Goal: Task Accomplishment & Management: Manage account settings

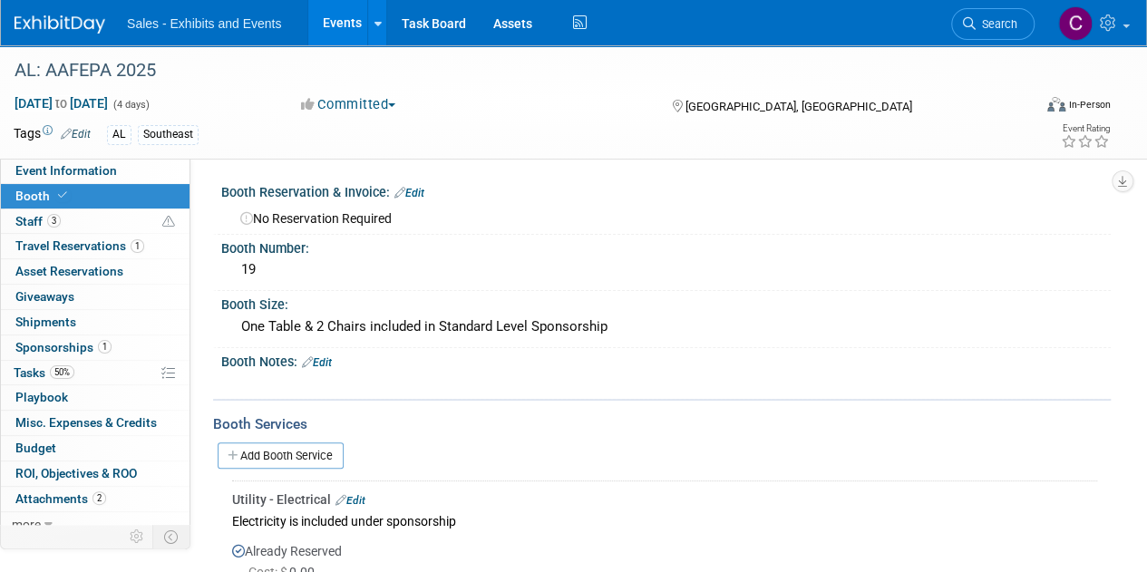
click at [353, 23] on link "Events" at bounding box center [341, 22] width 66 height 45
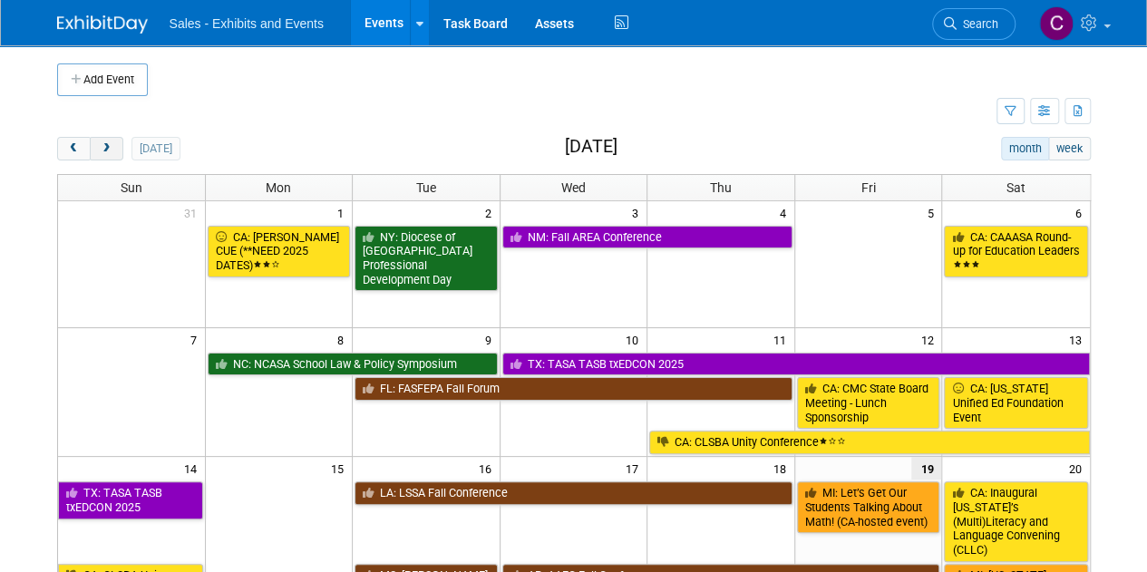
click at [114, 146] on button "next" at bounding box center [107, 149] width 34 height 24
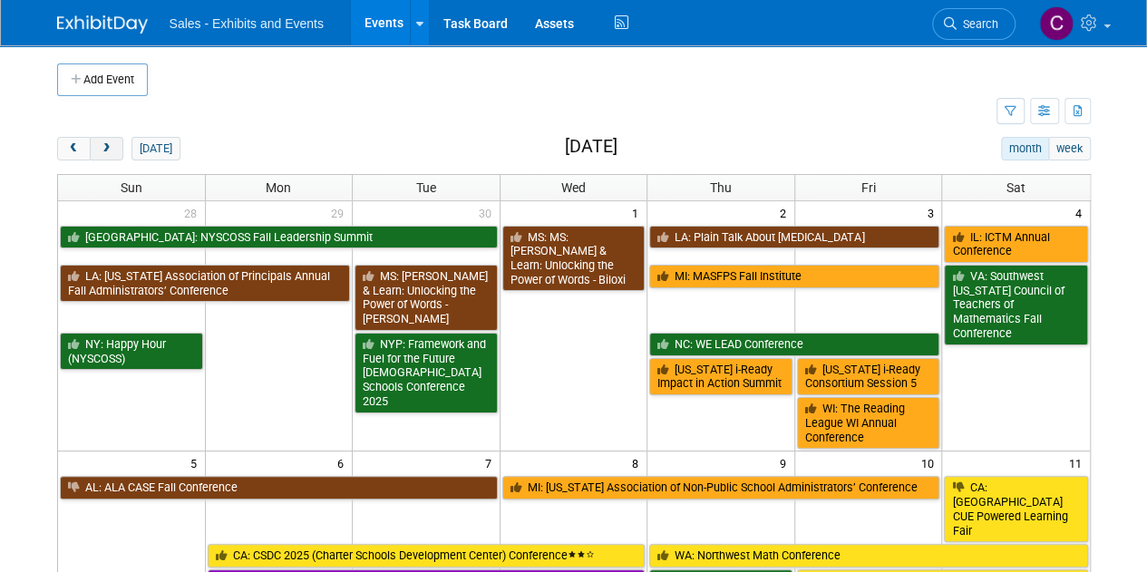
click at [114, 146] on button "next" at bounding box center [107, 149] width 34 height 24
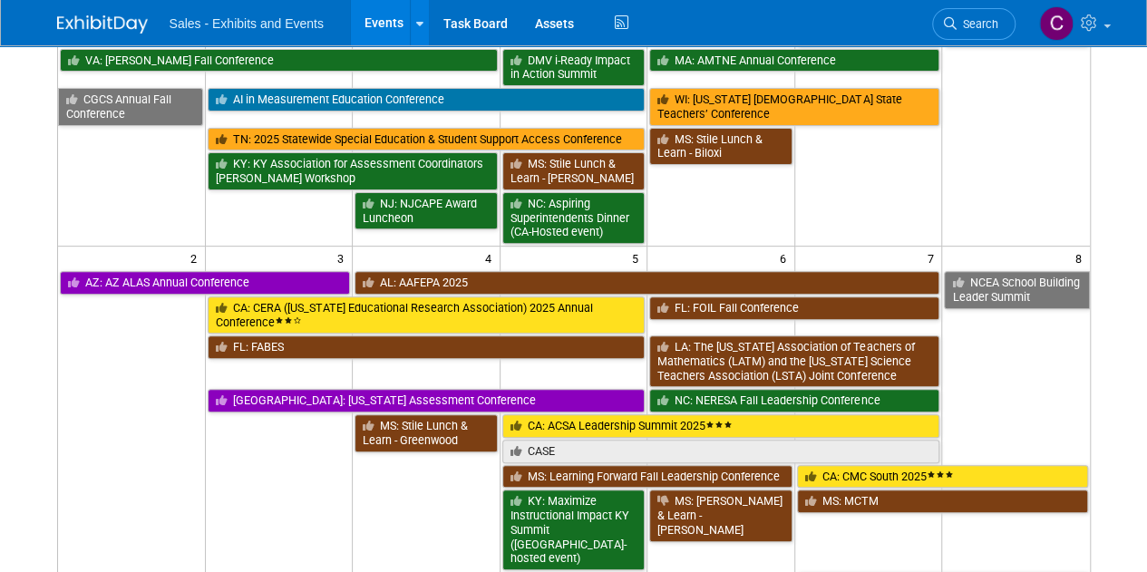
scroll to position [232, 0]
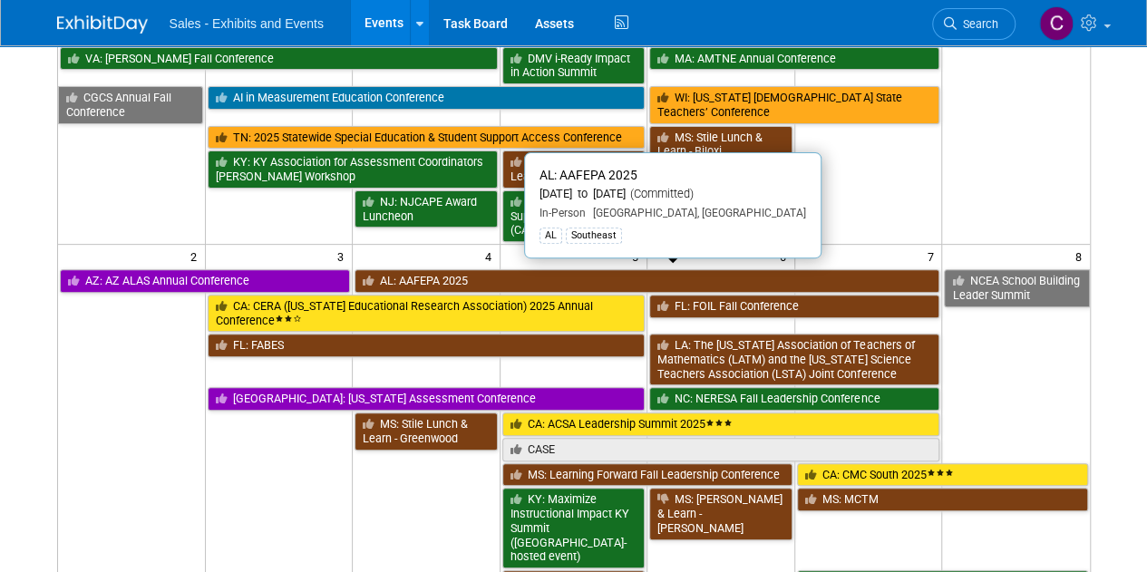
click at [434, 275] on link "AL: AAFEPA 2025" at bounding box center [647, 281] width 585 height 24
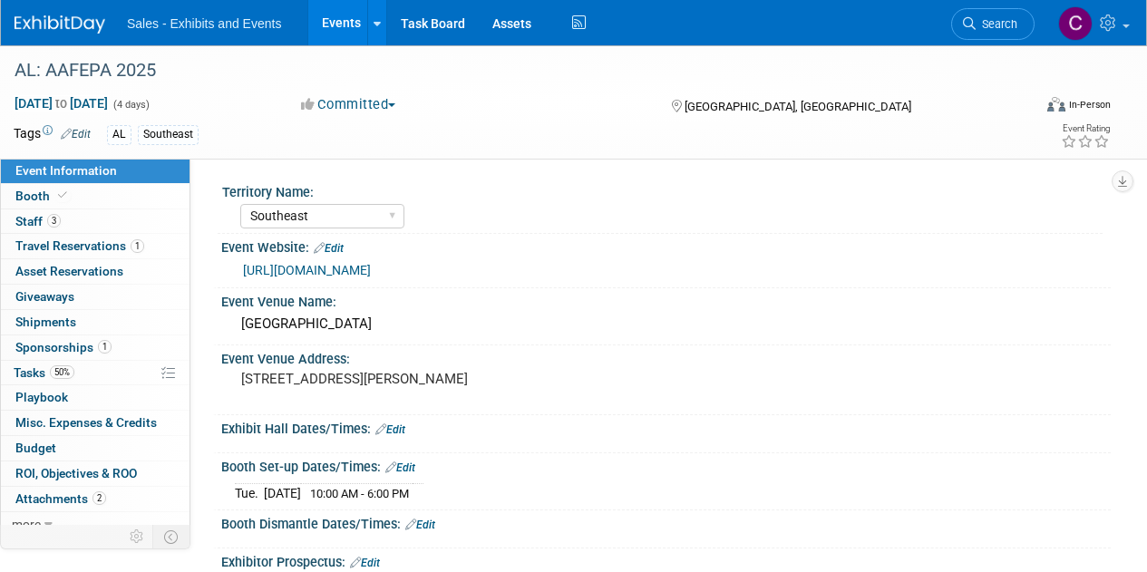
select select "Southeast"
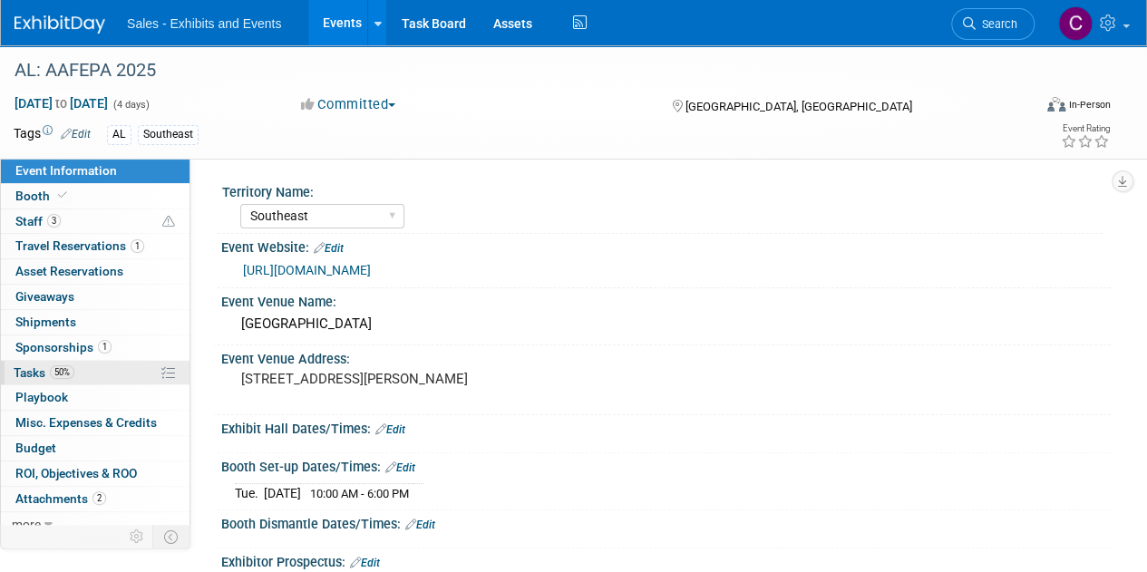
click at [23, 361] on link "50% Tasks 50%" at bounding box center [95, 373] width 189 height 24
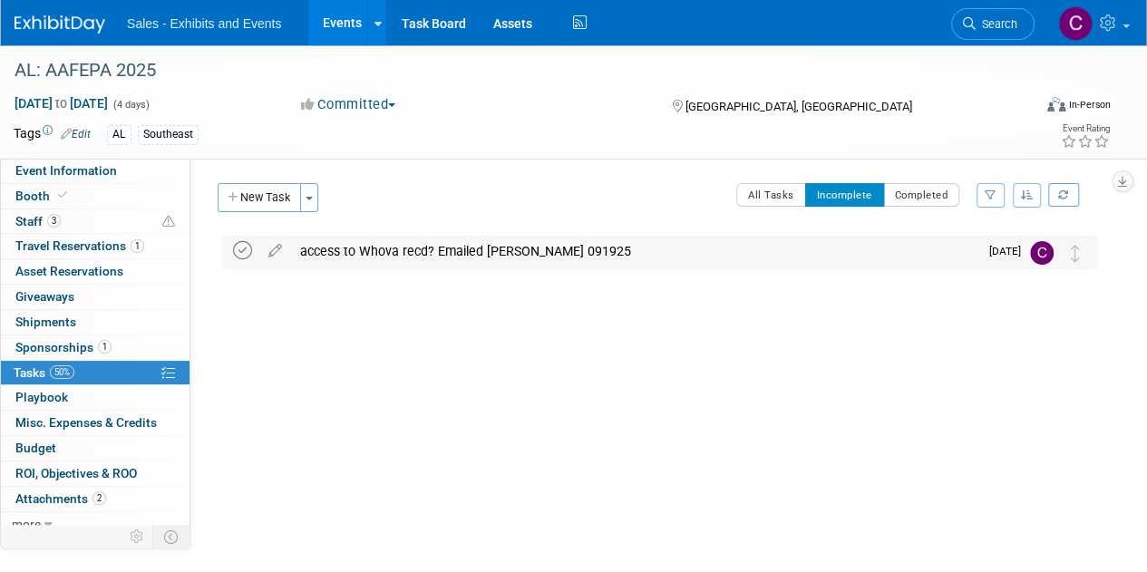
click at [243, 248] on icon at bounding box center [242, 250] width 19 height 19
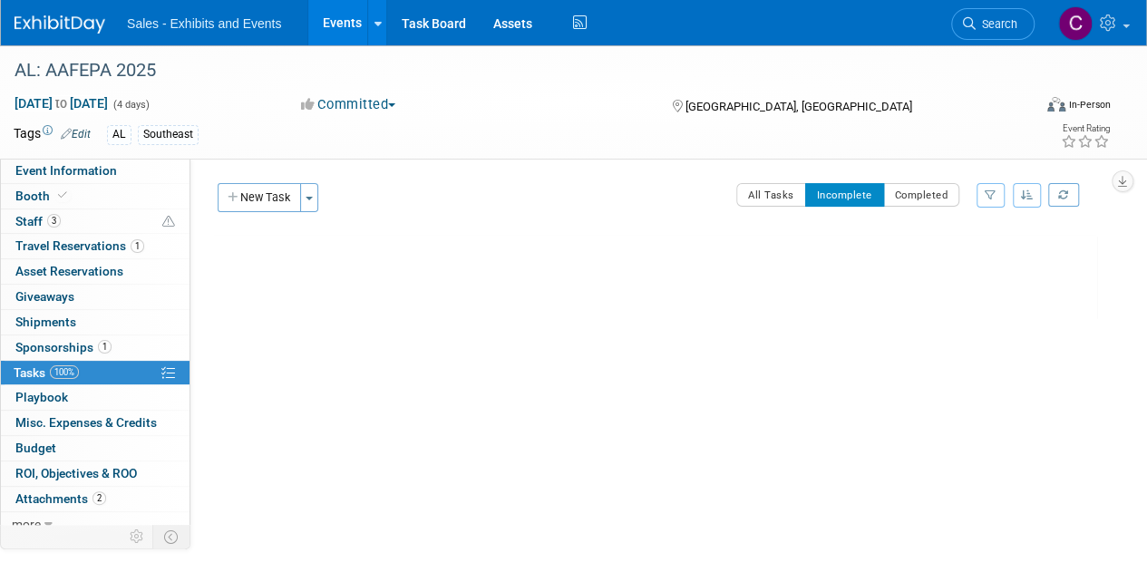
click at [342, 25] on link "Events" at bounding box center [341, 22] width 66 height 45
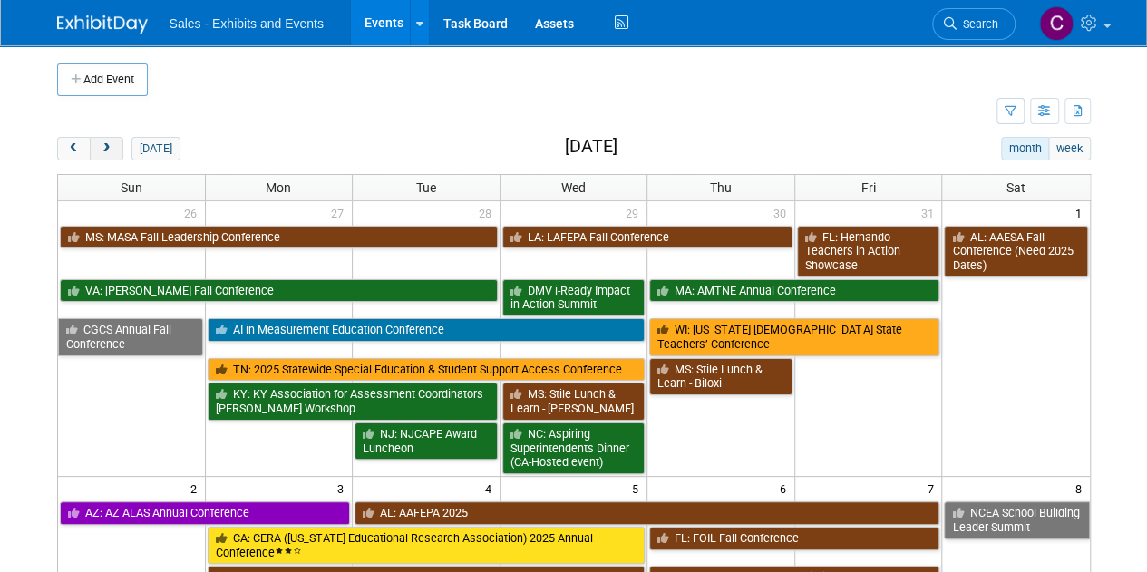
click at [110, 144] on span "next" at bounding box center [107, 149] width 14 height 12
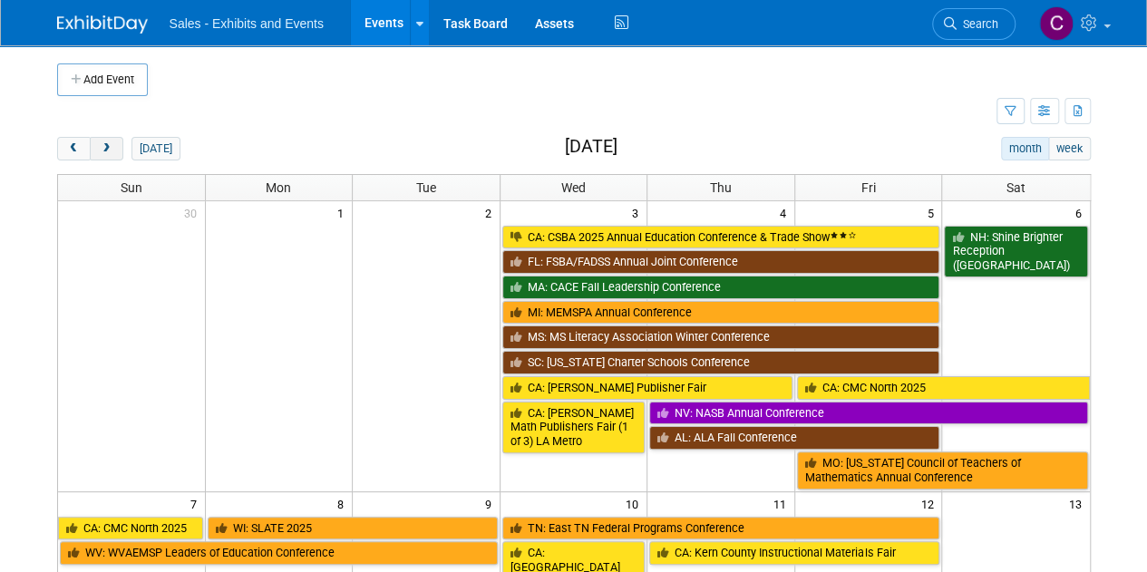
click at [110, 144] on span "next" at bounding box center [107, 149] width 14 height 12
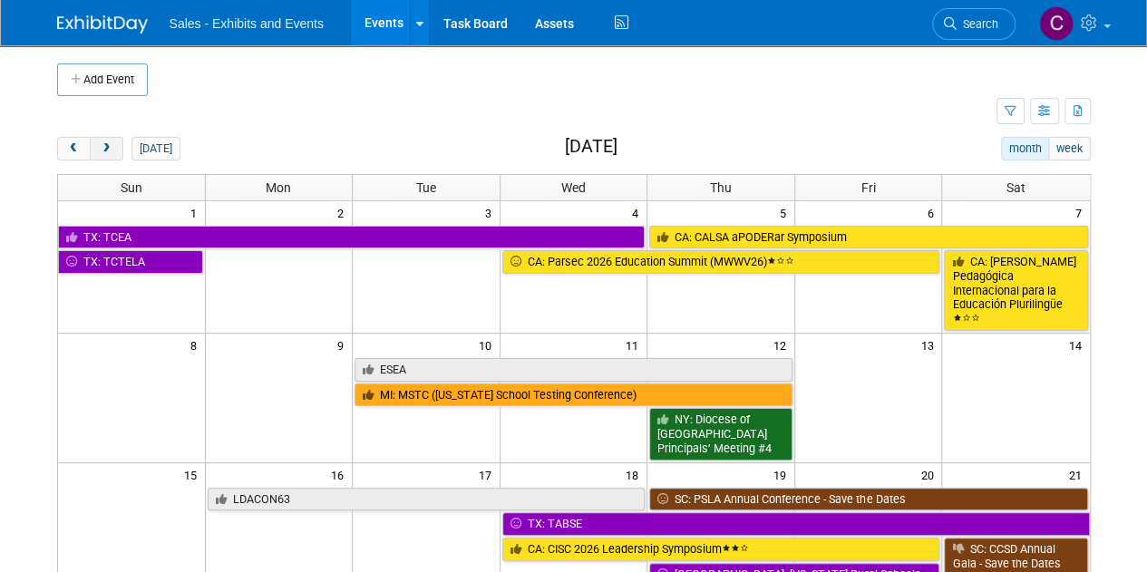
click at [110, 144] on span "next" at bounding box center [107, 149] width 14 height 12
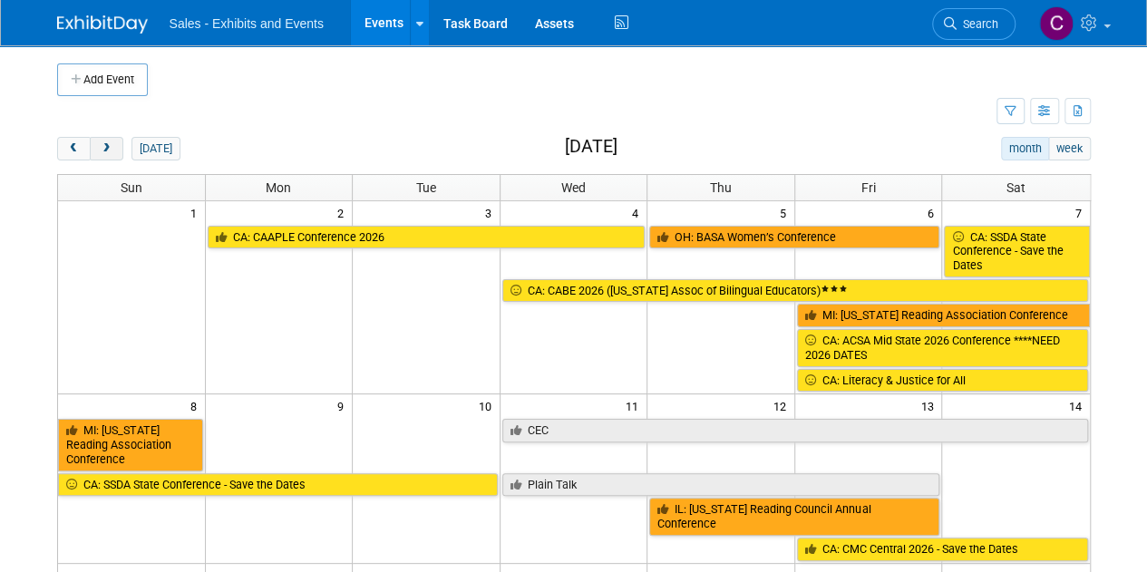
click at [110, 144] on span "next" at bounding box center [107, 149] width 14 height 12
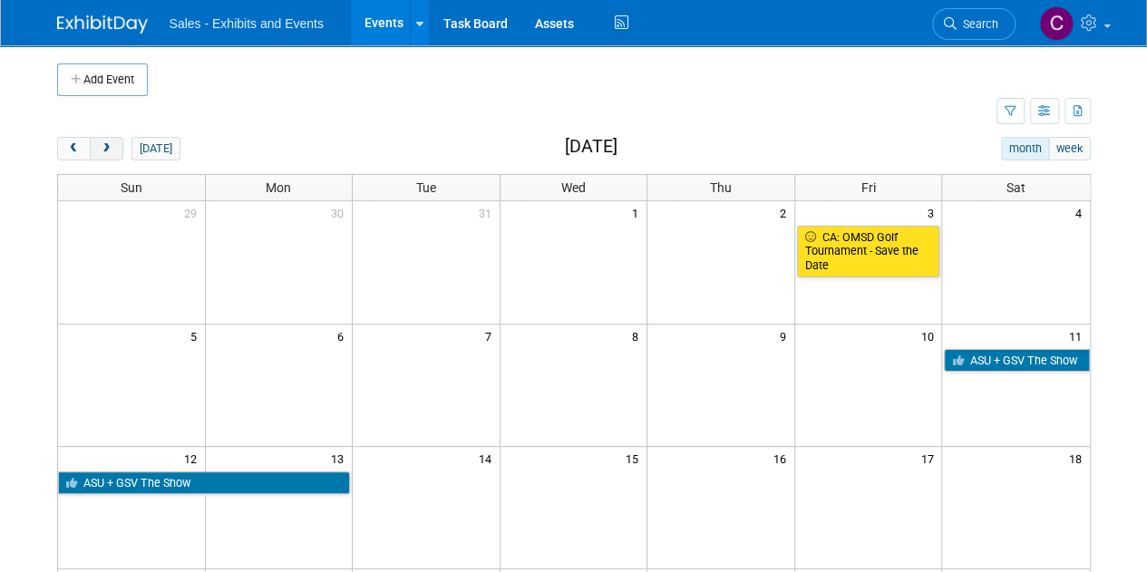
click at [110, 144] on span "next" at bounding box center [107, 149] width 14 height 12
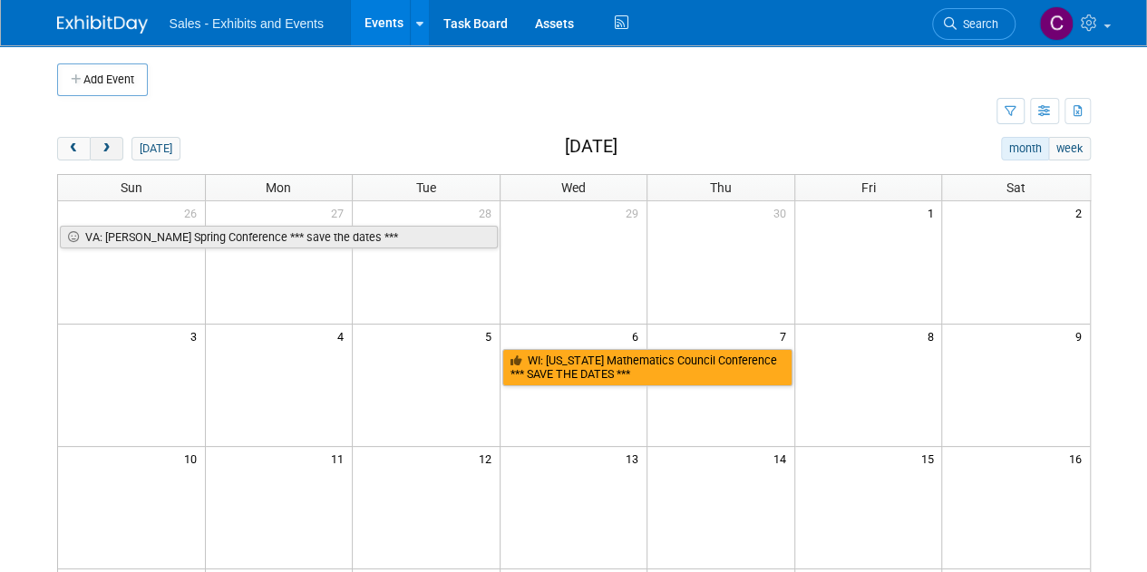
click at [110, 144] on span "next" at bounding box center [107, 149] width 14 height 12
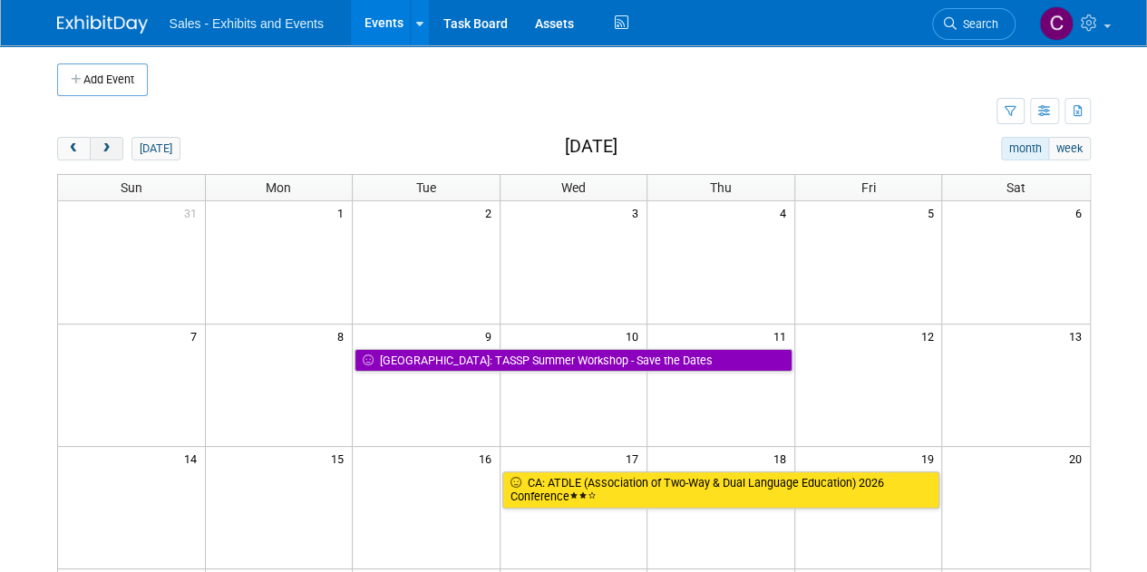
click at [110, 144] on span "next" at bounding box center [107, 149] width 14 height 12
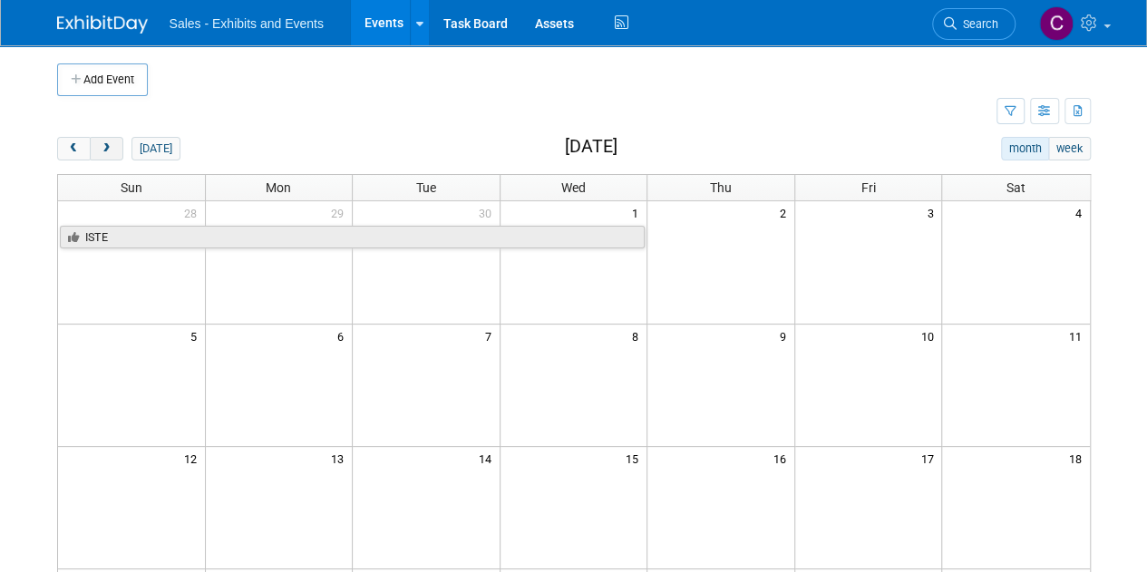
click at [110, 144] on span "next" at bounding box center [107, 149] width 14 height 12
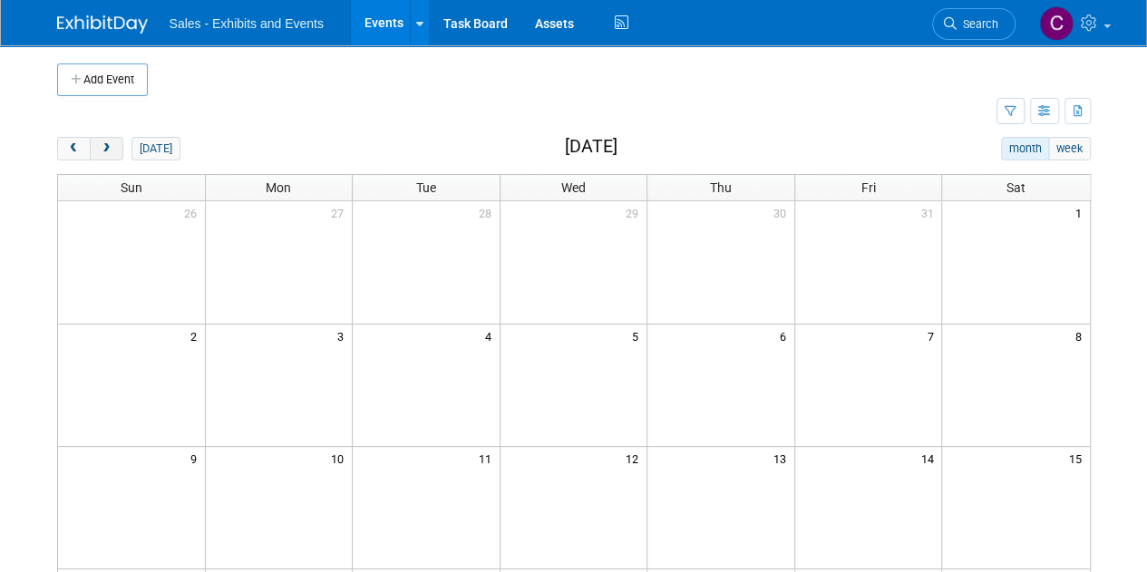
click at [110, 144] on span "next" at bounding box center [107, 149] width 14 height 12
click at [91, 68] on button "Add Event" at bounding box center [102, 79] width 91 height 33
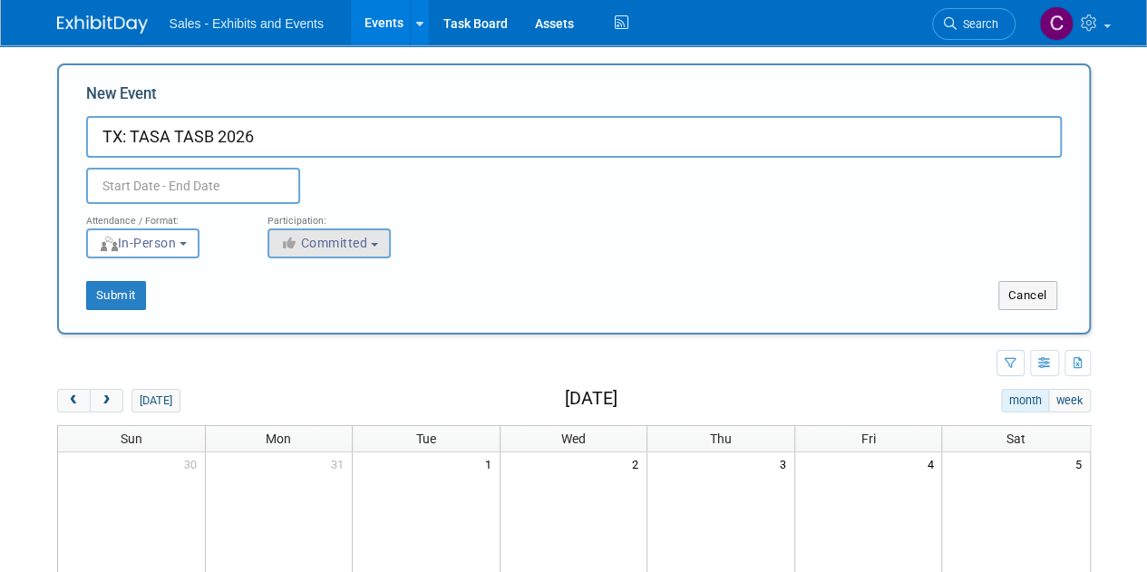
type input "TX: TASA TASB 2026"
click at [368, 239] on span "Committed" at bounding box center [324, 243] width 88 height 15
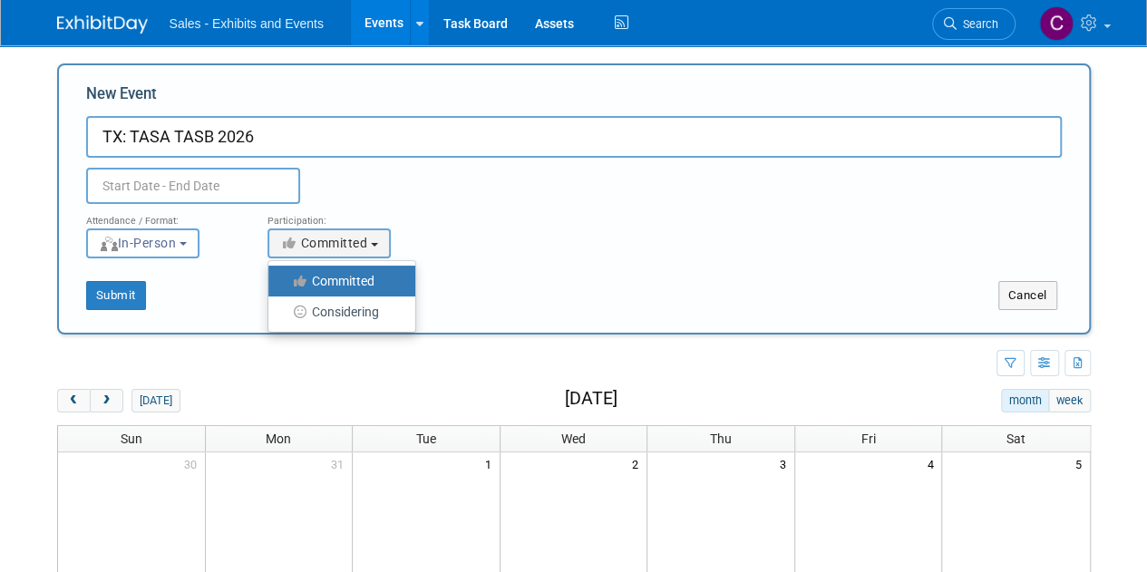
click at [172, 188] on input "text" at bounding box center [193, 186] width 214 height 36
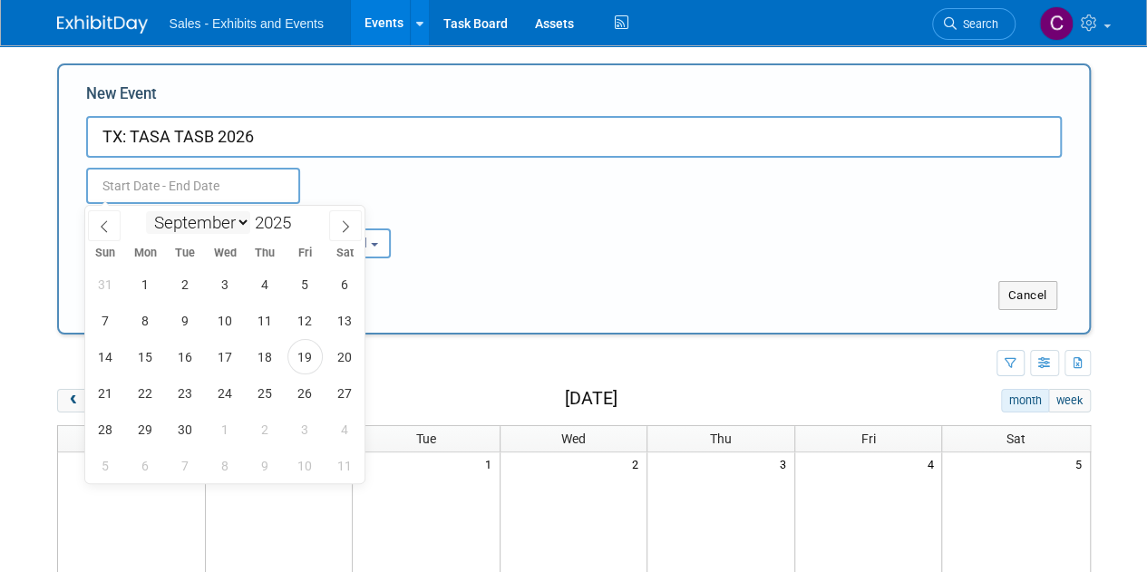
click at [243, 229] on select "January February March April May June July August September October November De…" at bounding box center [198, 222] width 104 height 23
select select "9"
click at [146, 211] on select "January February March April May June July August September October November De…" at bounding box center [198, 222] width 104 height 23
click at [301, 223] on span at bounding box center [298, 228] width 13 height 11
click at [297, 217] on span at bounding box center [298, 217] width 13 height 11
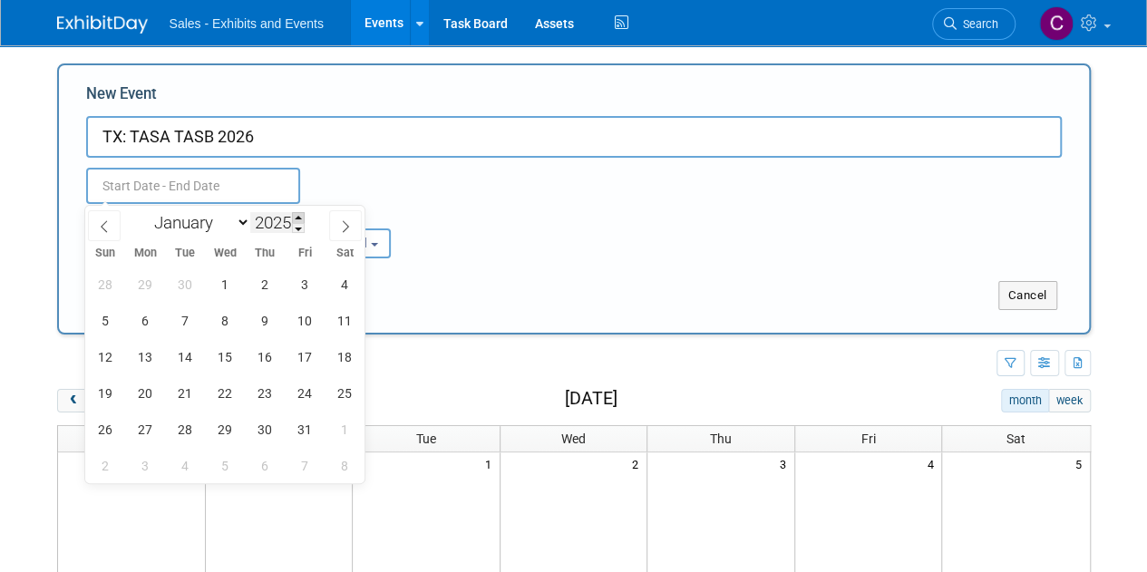
click at [297, 217] on span at bounding box center [298, 217] width 13 height 11
type input "2026"
click at [263, 331] on span "8" at bounding box center [265, 320] width 35 height 35
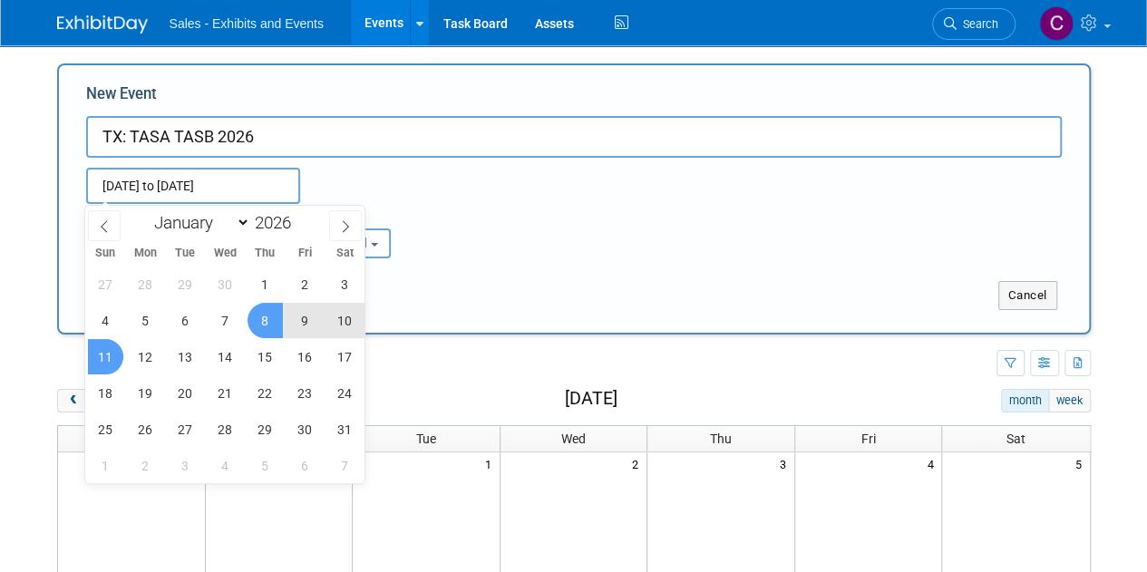
click at [95, 361] on span "11" at bounding box center [105, 356] width 35 height 35
type input "[DATE] to [DATE]"
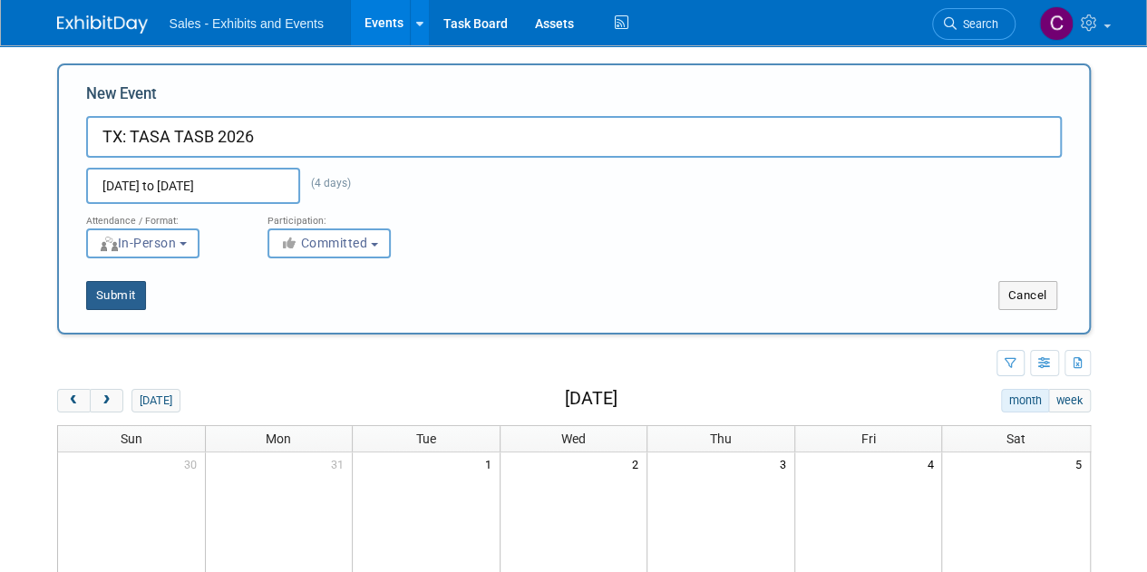
click at [116, 302] on button "Submit" at bounding box center [116, 295] width 60 height 29
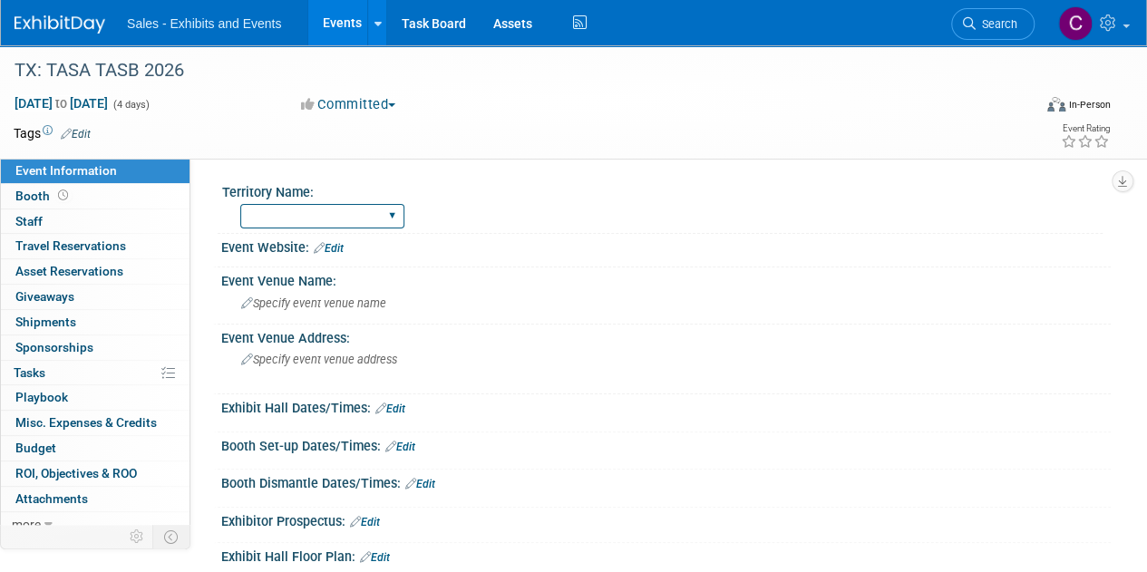
click at [290, 213] on select "Atlantic Southeast Central Southwest Pacific Mountain National Strategic Partne…" at bounding box center [322, 216] width 164 height 24
select select "Southwest"
click at [240, 204] on select "Atlantic Southeast Central Southwest Pacific Mountain National Strategic Partne…" at bounding box center [322, 216] width 164 height 24
click at [85, 130] on link "Edit" at bounding box center [76, 134] width 30 height 13
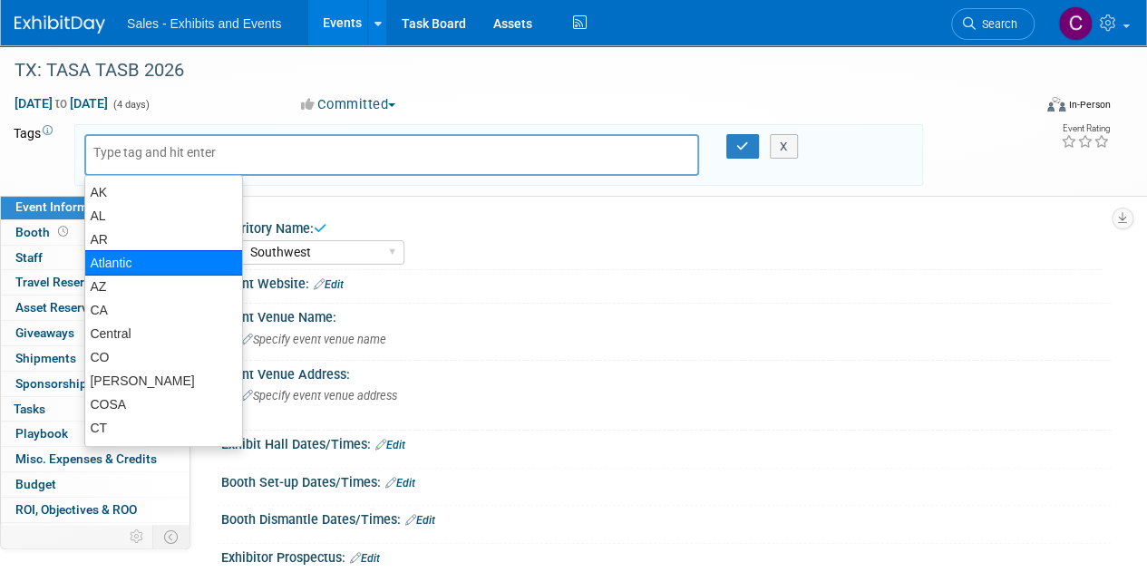
type input "s"
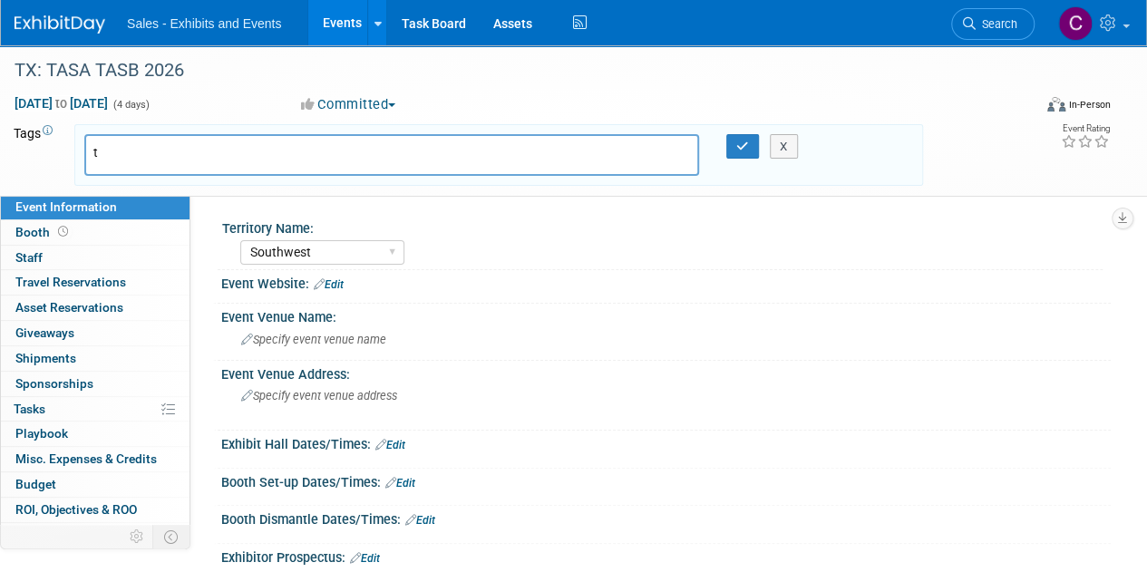
type input "tx"
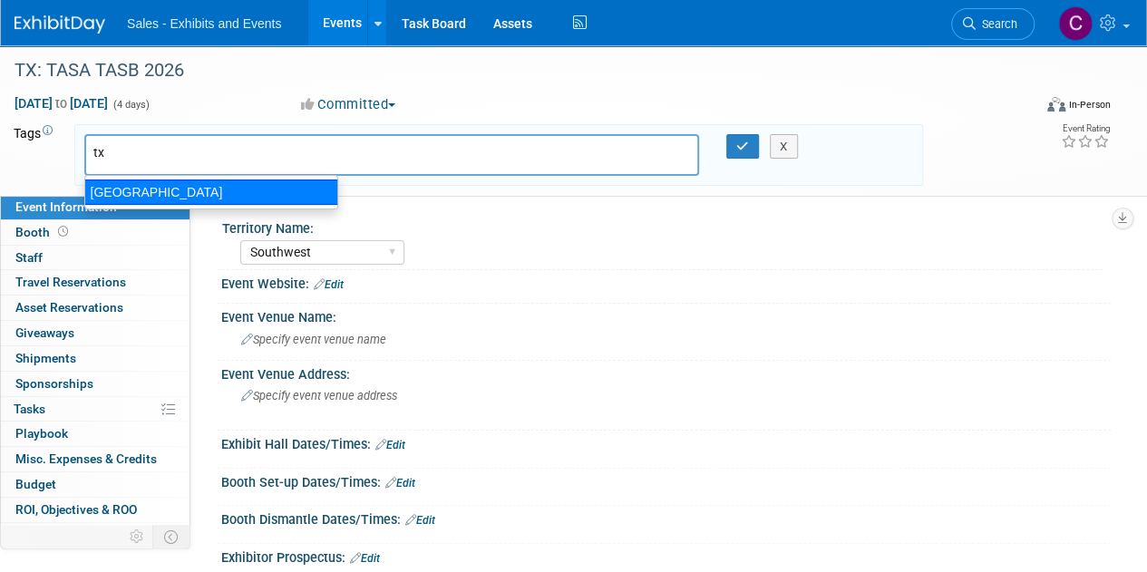
click at [163, 203] on div "TX" at bounding box center [211, 192] width 254 height 25
type input "TX"
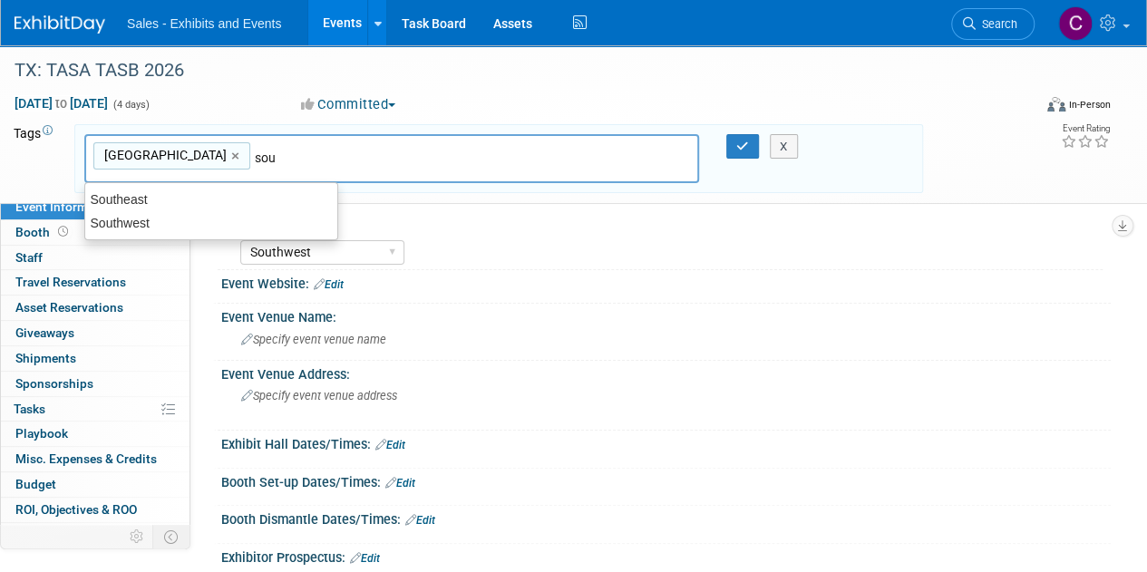
type input "sout"
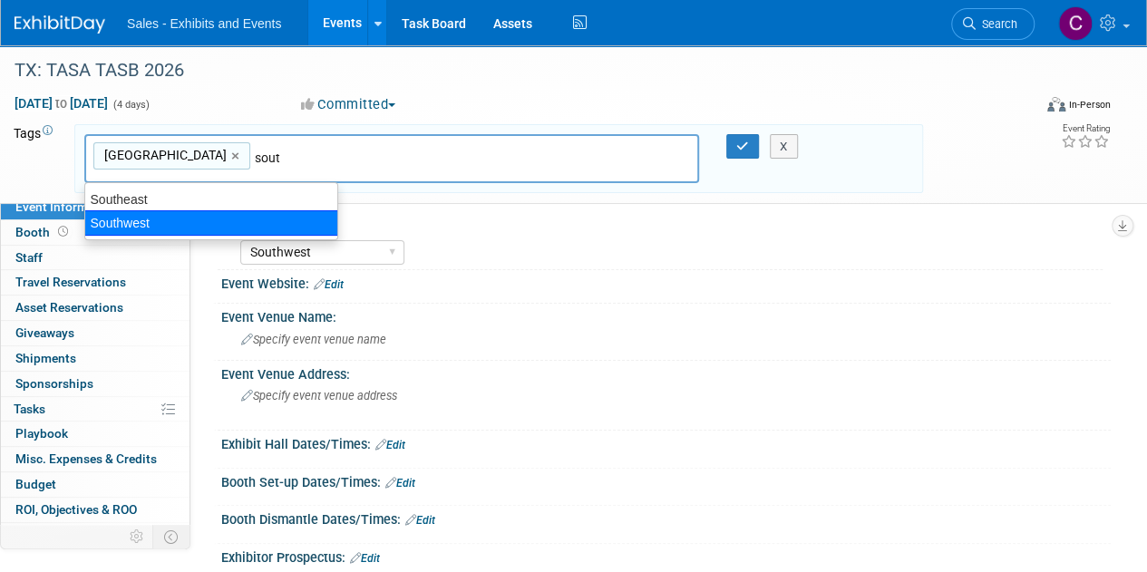
click at [236, 220] on div "Southwest" at bounding box center [211, 222] width 254 height 25
type input "TX, Southwest"
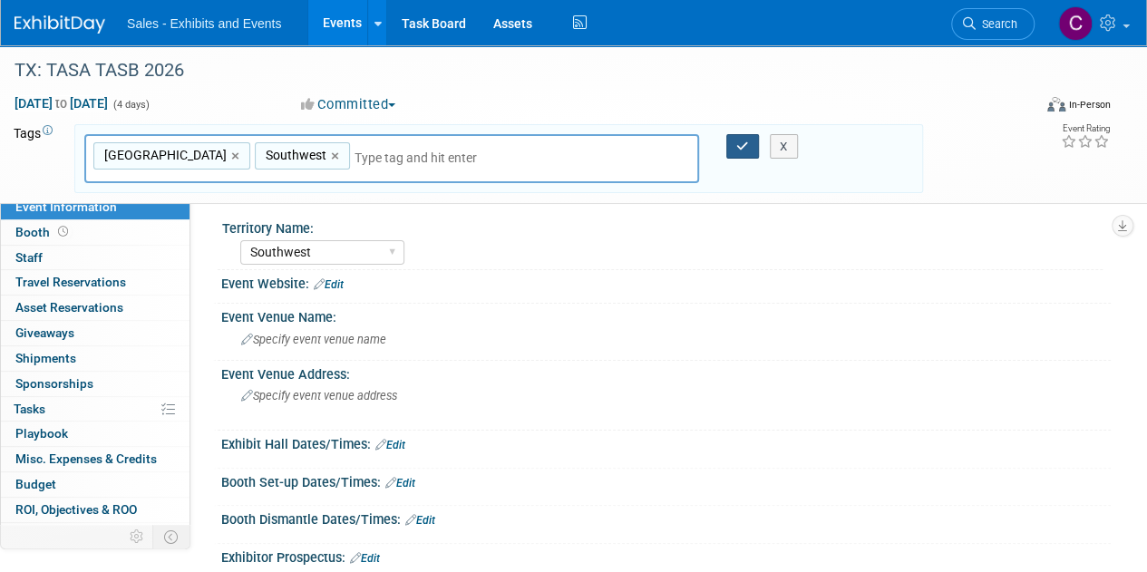
click at [738, 144] on icon "button" at bounding box center [742, 147] width 13 height 12
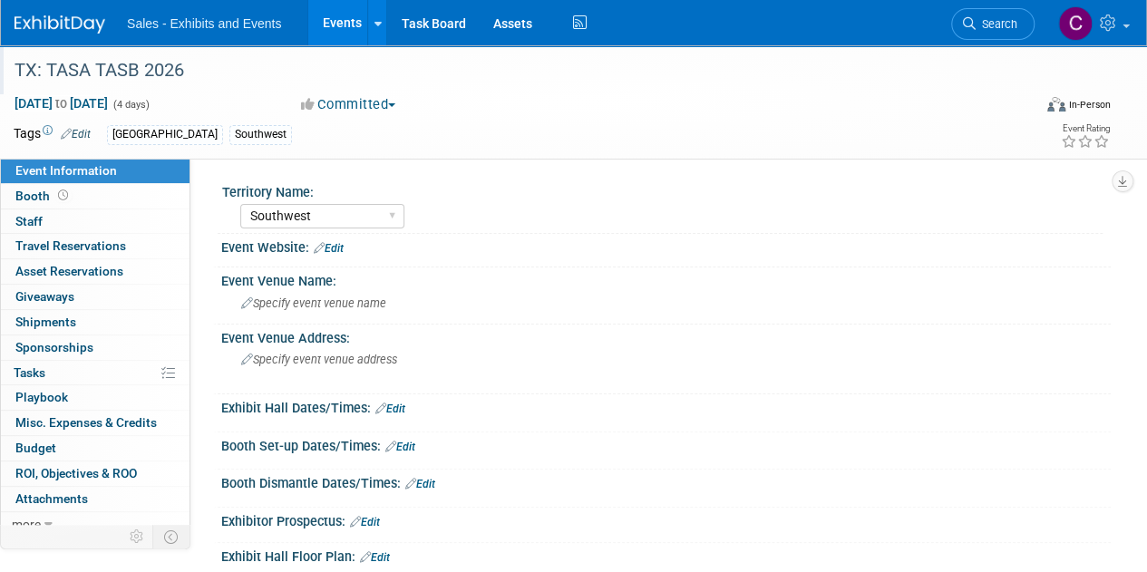
click at [246, 70] on div "TX: TASA TASB 2026" at bounding box center [512, 70] width 1009 height 33
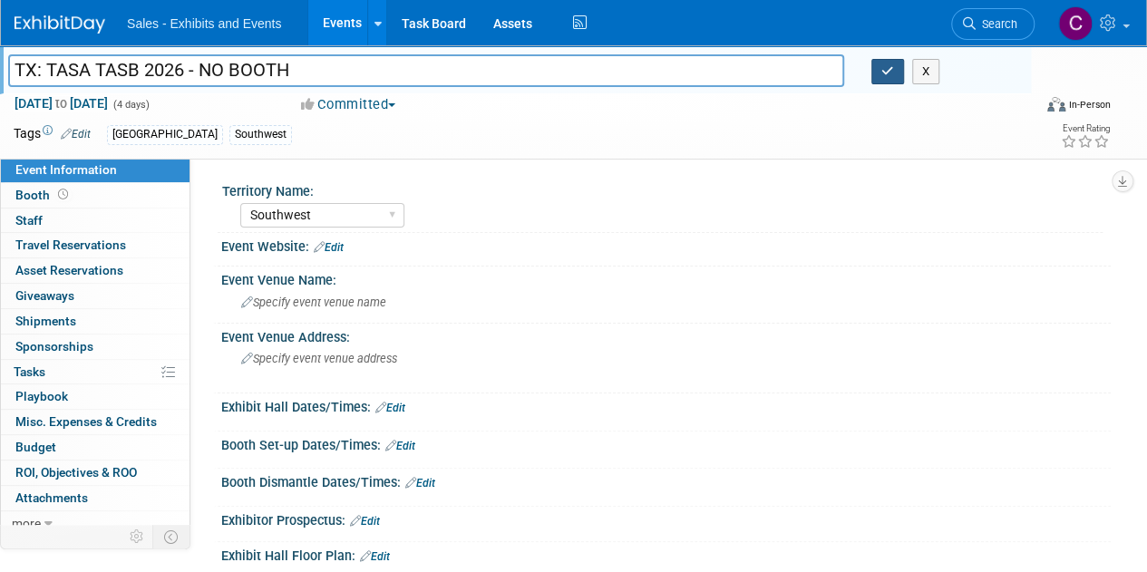
type input "TX: TASA TASB 2026 - NO BOOTH"
click at [886, 83] on button "button" at bounding box center [887, 71] width 33 height 25
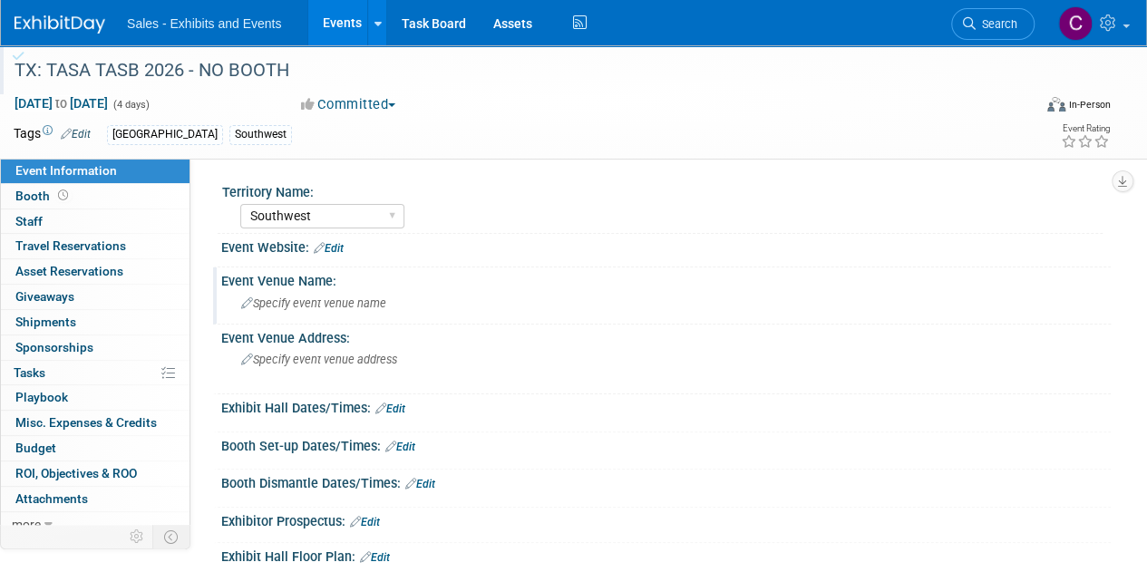
click at [301, 308] on span "Specify event venue name" at bounding box center [313, 304] width 145 height 14
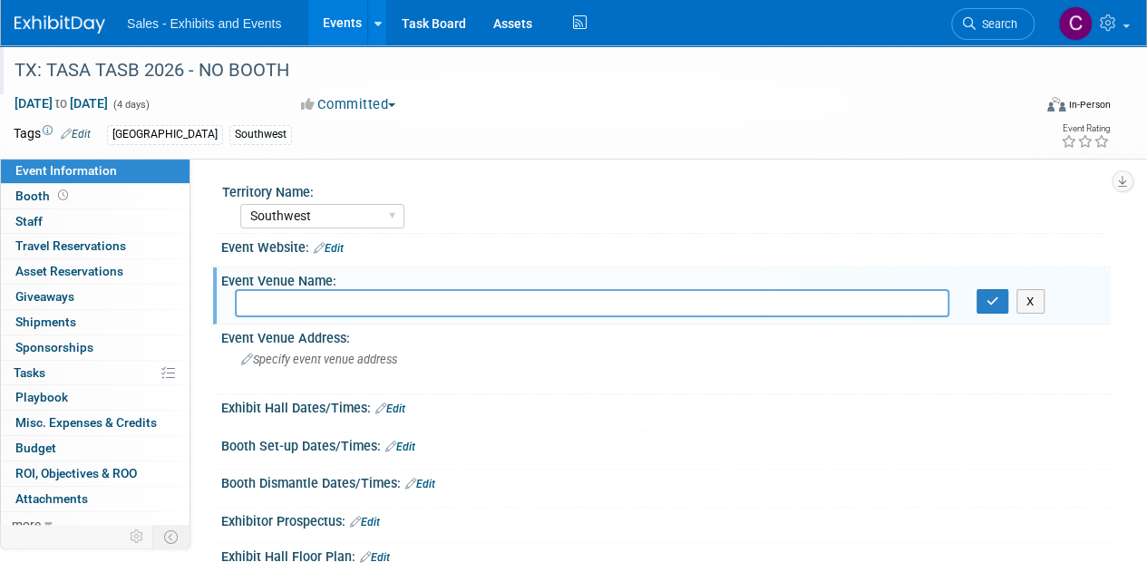
paste input "George R. Brown Convention Center"
type input "George R. Brown Convention Center"
click at [987, 298] on icon "button" at bounding box center [993, 302] width 13 height 12
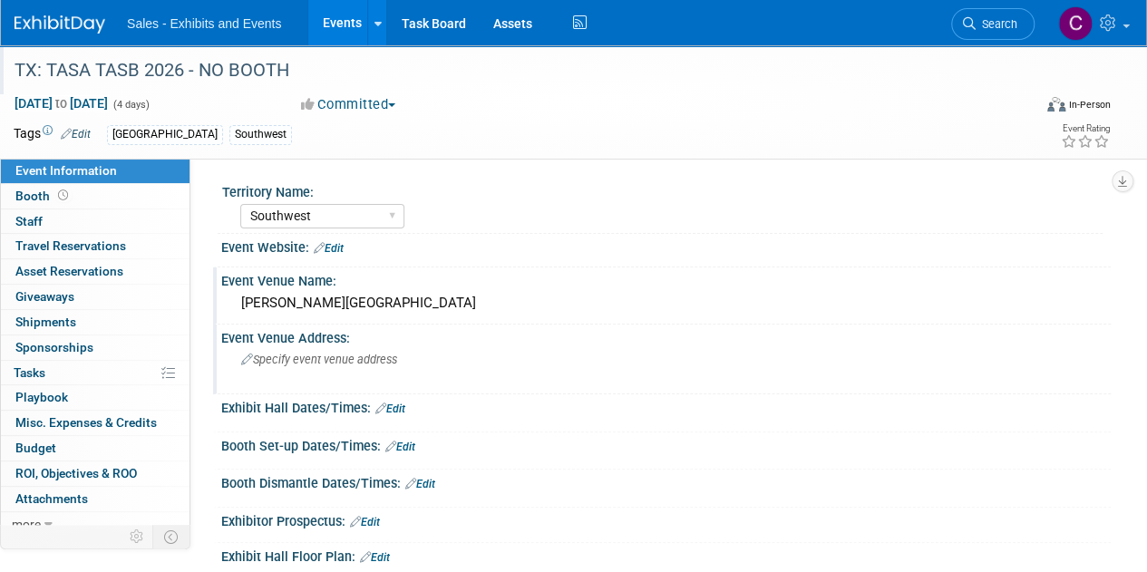
drag, startPoint x: 301, startPoint y: 377, endPoint x: 263, endPoint y: 364, distance: 40.4
drag, startPoint x: 263, startPoint y: 364, endPoint x: 240, endPoint y: 373, distance: 24.4
click at [240, 373] on div "Specify event venue address" at bounding box center [407, 367] width 344 height 42
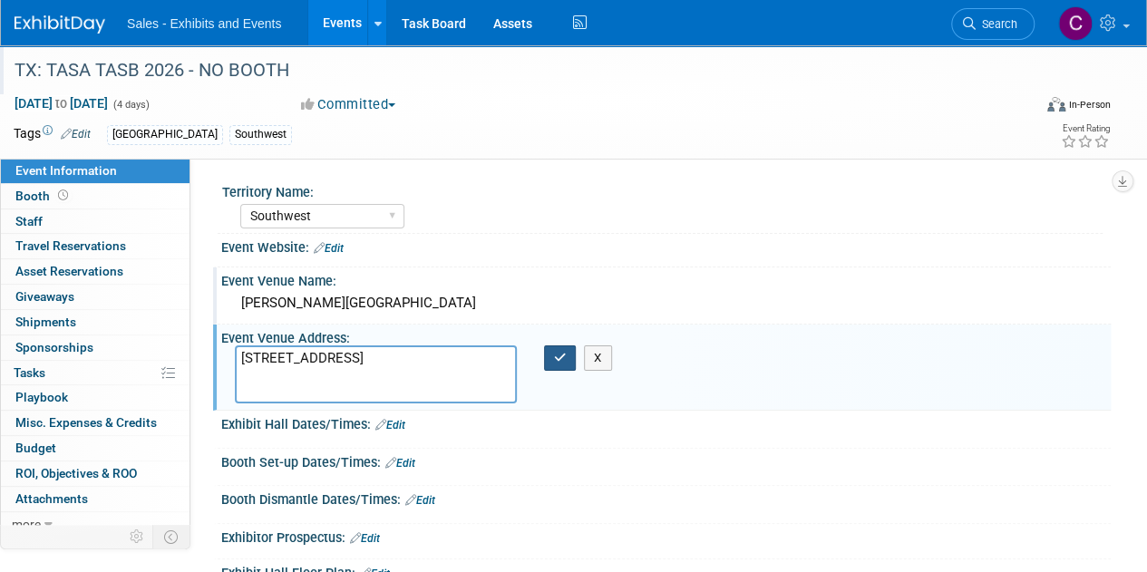
type textarea "1001 Avenida De Las Americas, Houston, TX 77010"
click at [557, 347] on button "button" at bounding box center [560, 358] width 33 height 25
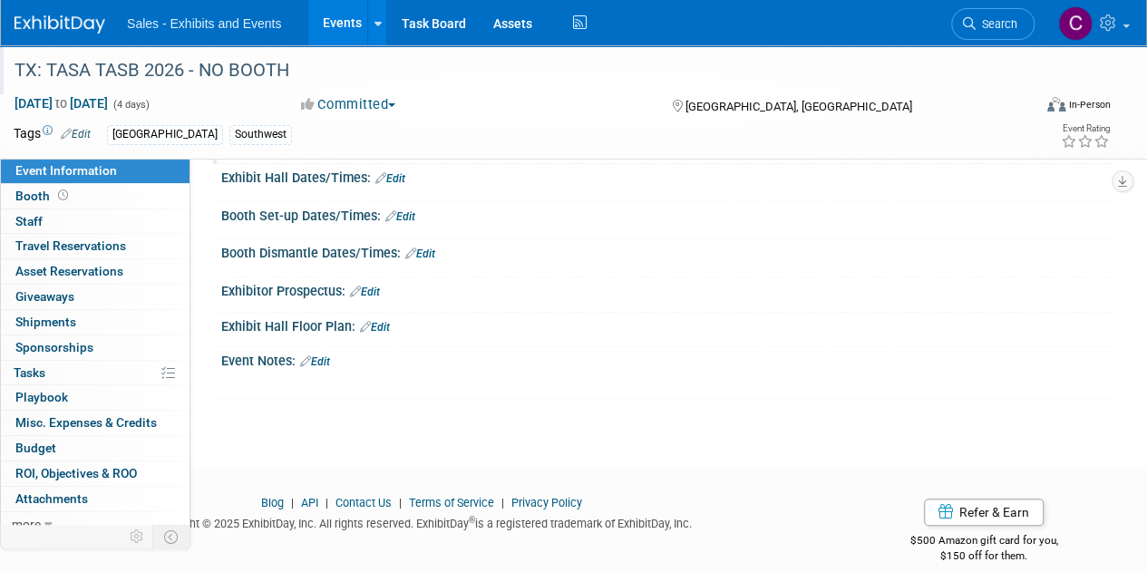
scroll to position [248, 0]
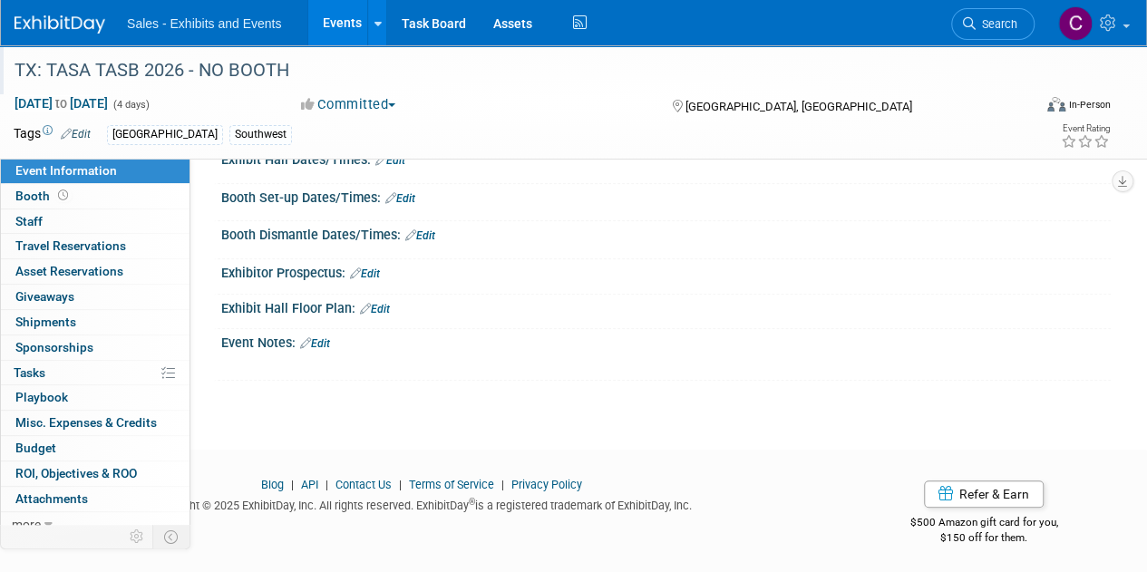
click at [325, 337] on link "Edit" at bounding box center [315, 343] width 30 height 13
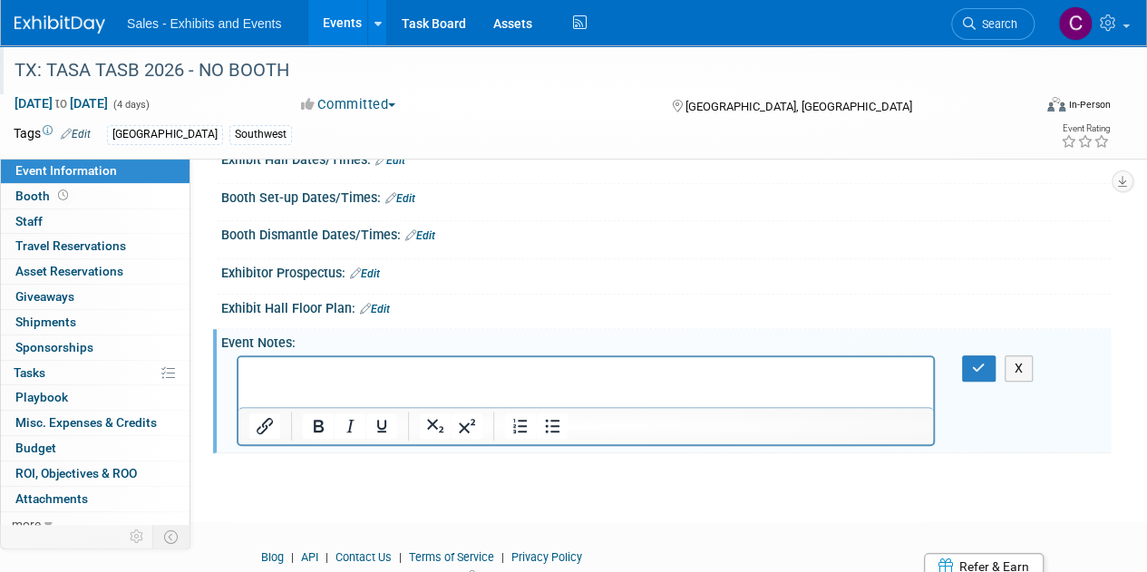
scroll to position [0, 0]
drag, startPoint x: 558, startPoint y: 709, endPoint x: 277, endPoint y: 371, distance: 439.8
click at [277, 371] on p "Rich Text Area. Press ALT-0 for help." at bounding box center [586, 373] width 674 height 18
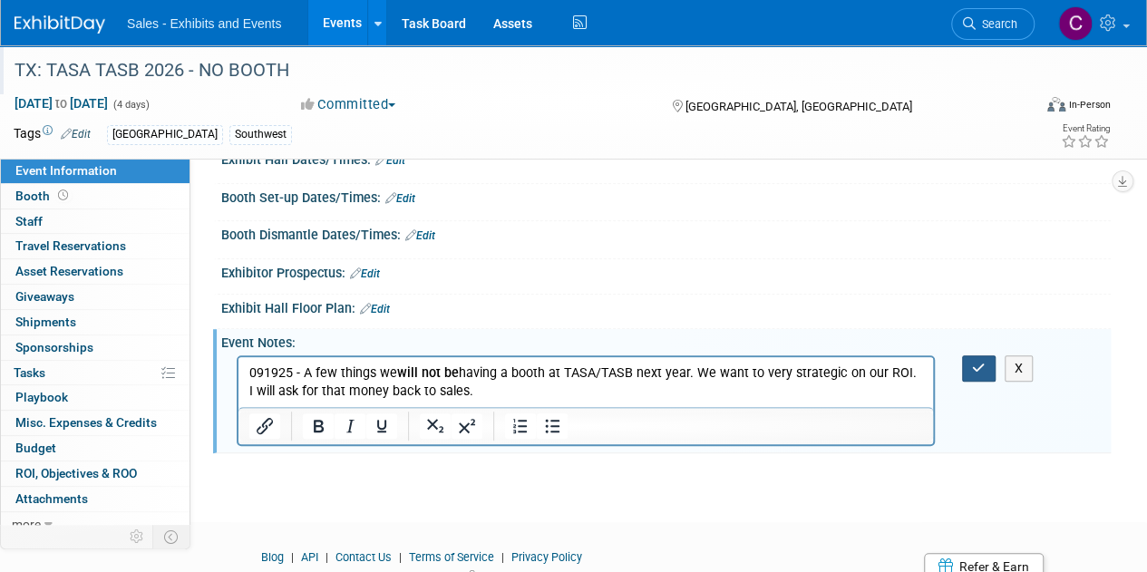
click at [976, 362] on icon "button" at bounding box center [979, 368] width 14 height 13
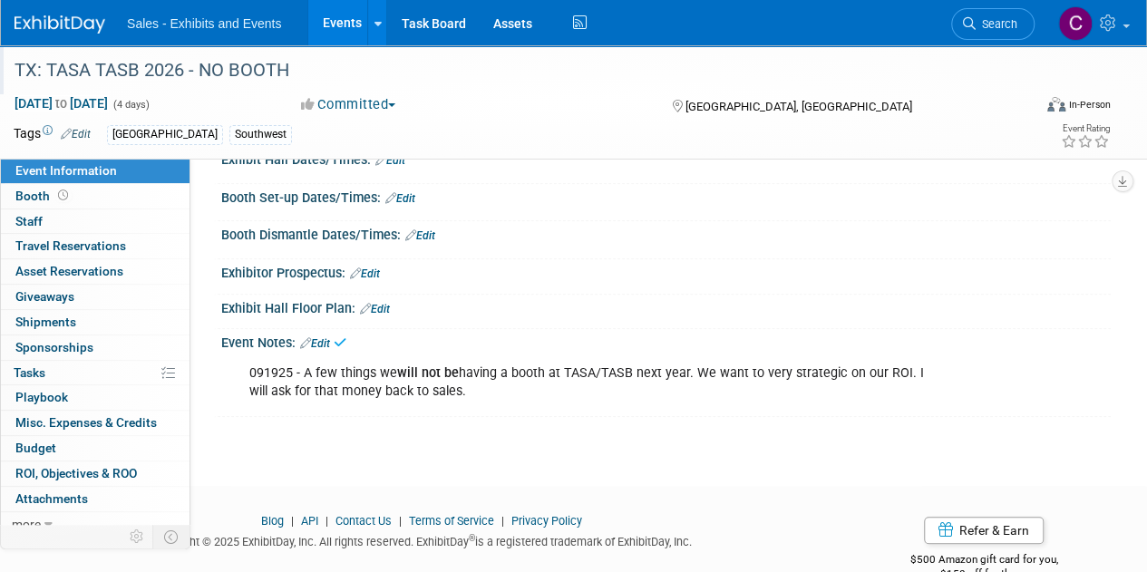
click at [303, 369] on div "091925 - A few things we will not be having a booth at TASA/TASB next year. We …" at bounding box center [586, 382] width 698 height 54
click at [316, 337] on link "Edit" at bounding box center [315, 343] width 30 height 13
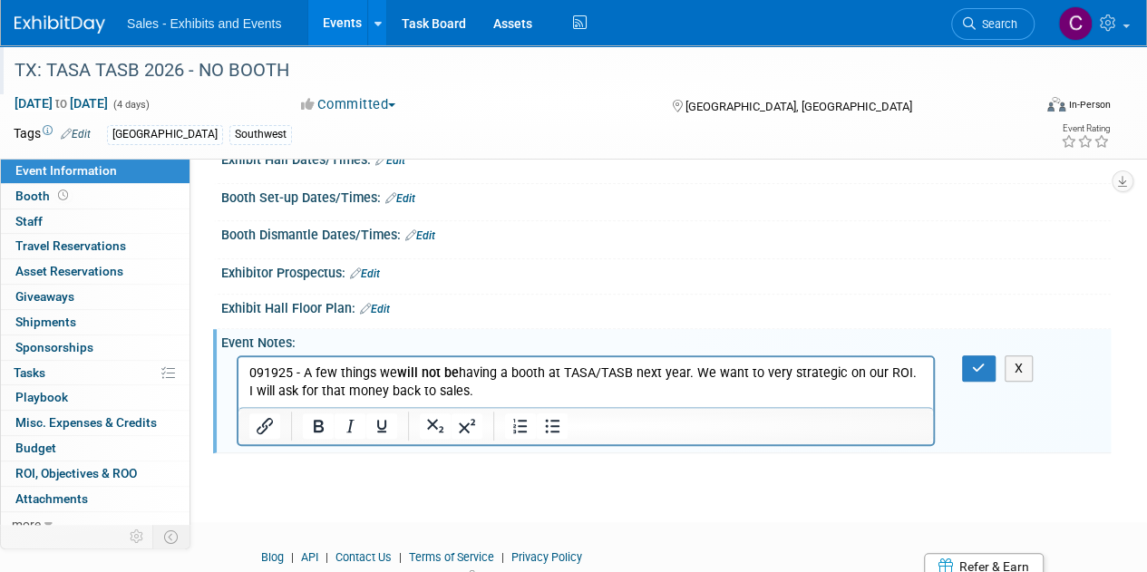
click at [301, 371] on p "091925 - A few things we will not be having a booth at TASA/TASB next year. We …" at bounding box center [586, 382] width 674 height 36
drag, startPoint x: 382, startPoint y: 372, endPoint x: 587, endPoint y: 394, distance: 206.1
click at [587, 394] on p "091925 - Per Claudia: A few things we will not be having a booth at TASA/TASB n…" at bounding box center [586, 382] width 674 height 36
click at [346, 425] on icon "Italic" at bounding box center [350, 426] width 22 height 22
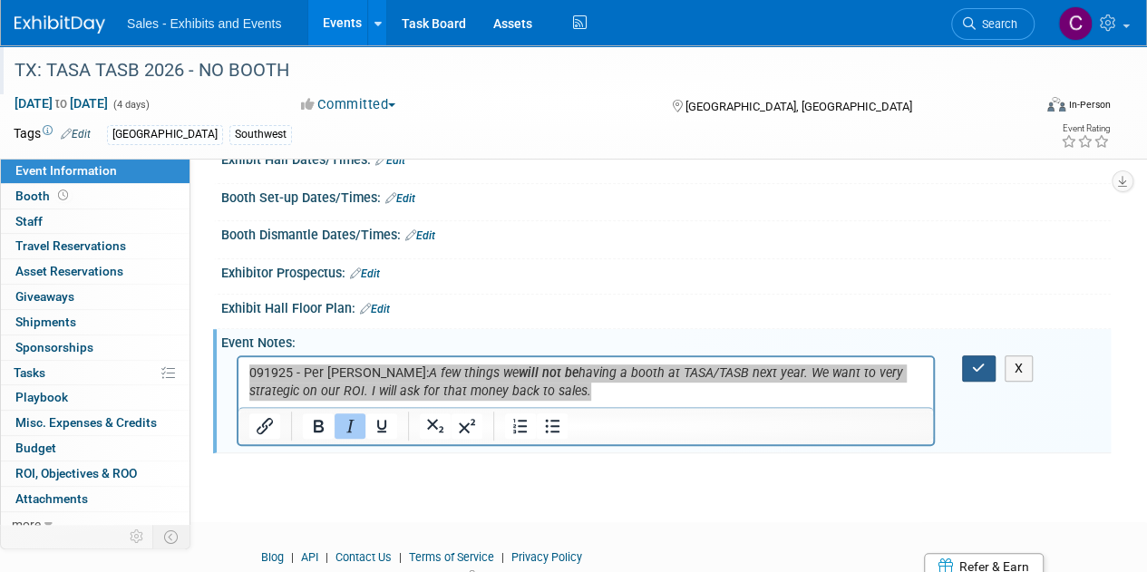
click at [969, 359] on button "button" at bounding box center [979, 368] width 34 height 26
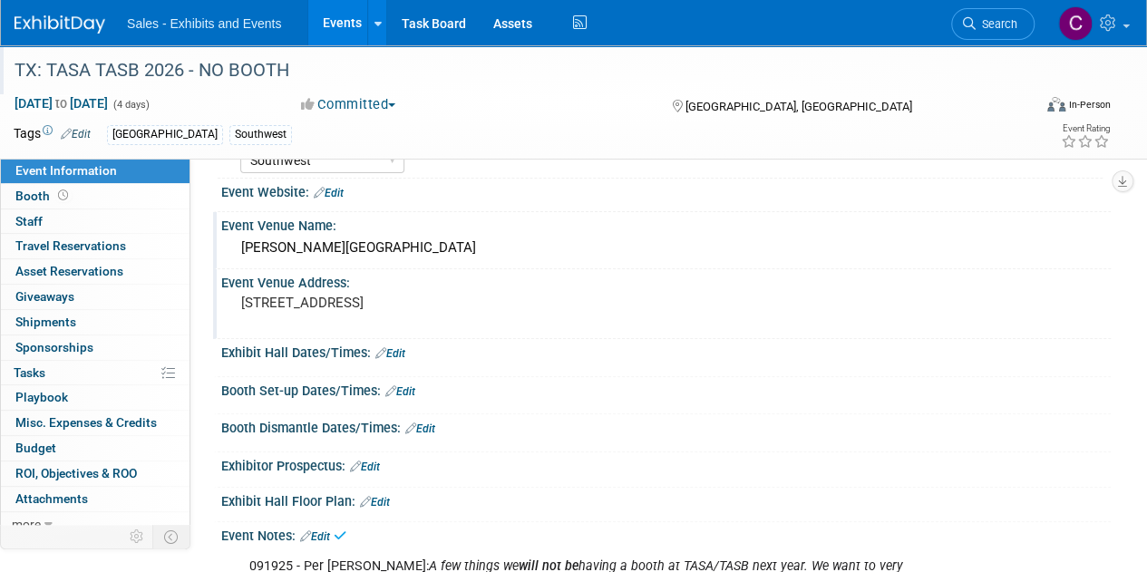
scroll to position [49, 0]
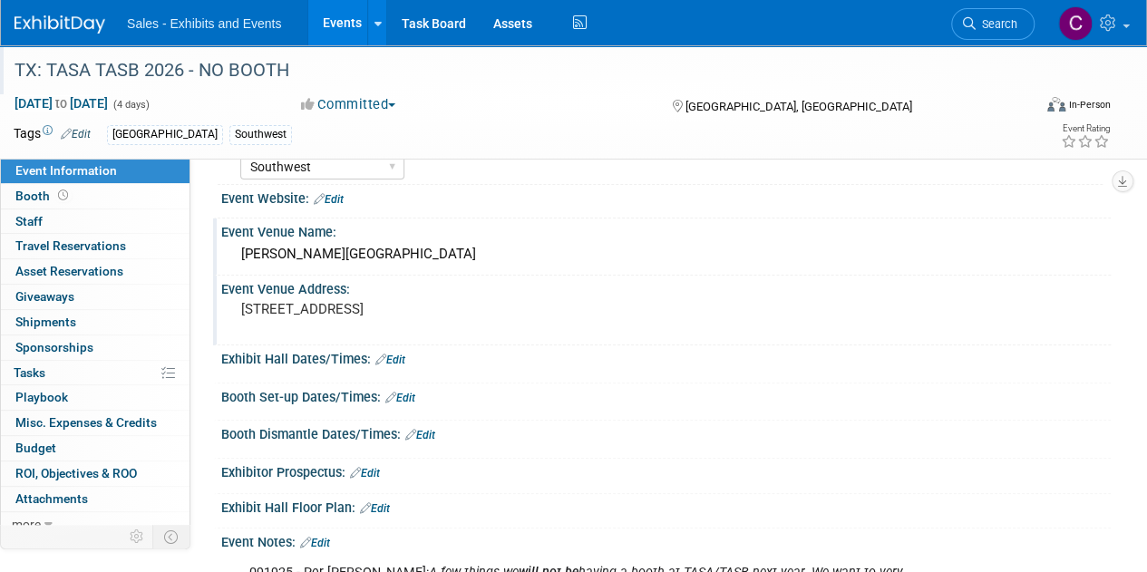
click at [346, 195] on div "Event Website: Edit" at bounding box center [666, 197] width 890 height 24
click at [336, 202] on link "Edit" at bounding box center [329, 199] width 30 height 13
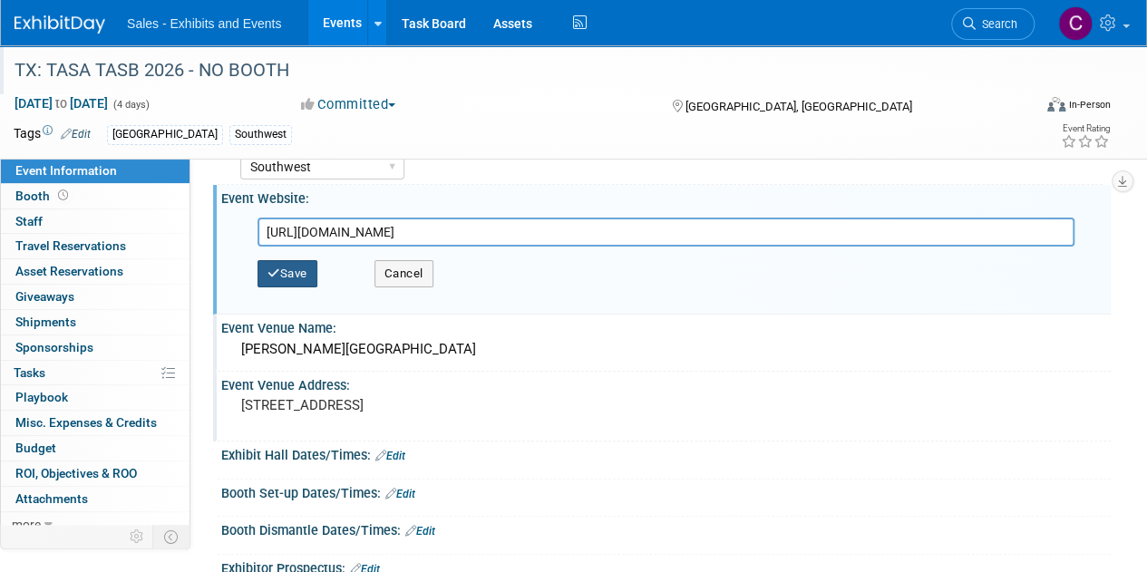
type input "https://tasa.tasb.org/"
click at [284, 268] on button "Save" at bounding box center [288, 273] width 60 height 27
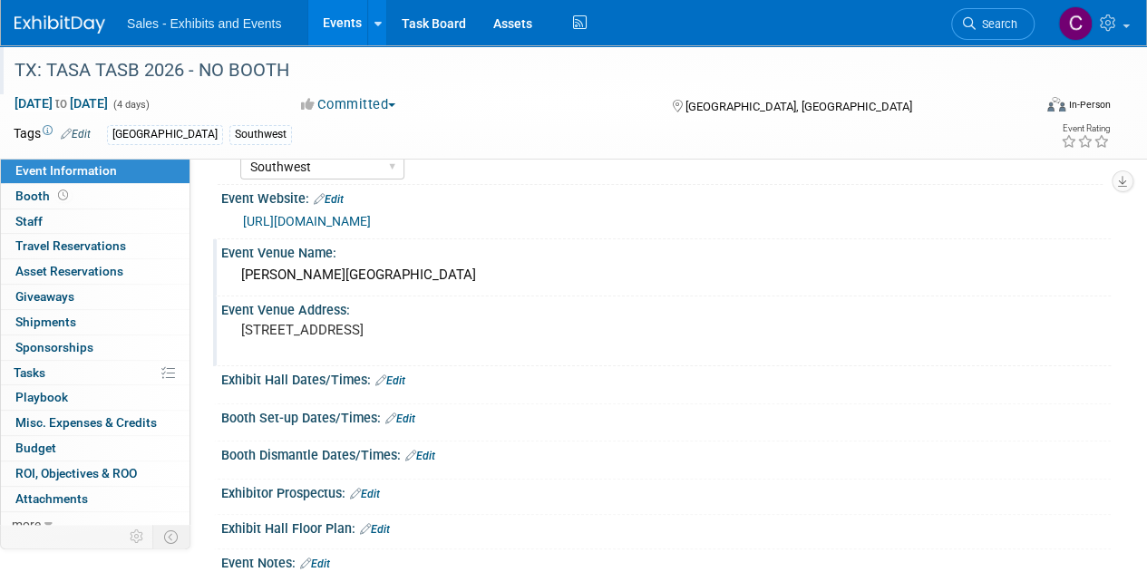
click at [212, 64] on div "TX: TASA TASB 2026 - NO BOOTH" at bounding box center [512, 70] width 1009 height 33
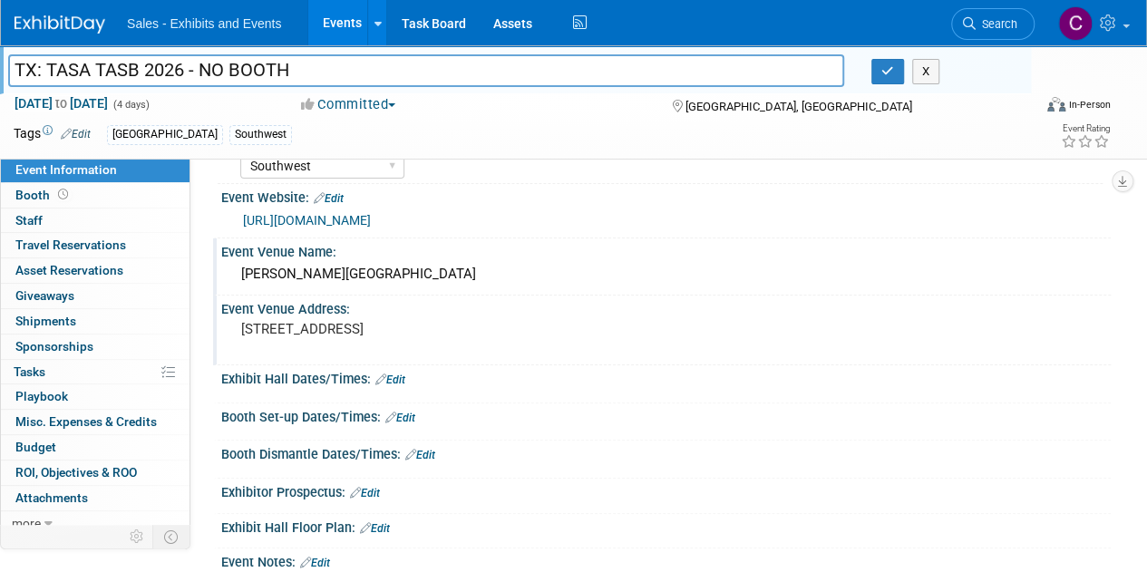
drag, startPoint x: 212, startPoint y: 64, endPoint x: 258, endPoint y: 64, distance: 46.2
click at [258, 64] on input "TX: TASA TASB 2026 - NO BOOTH" at bounding box center [426, 70] width 836 height 32
type input "TX: TASA TASB 2026 - see feedback from 2025 in notes"
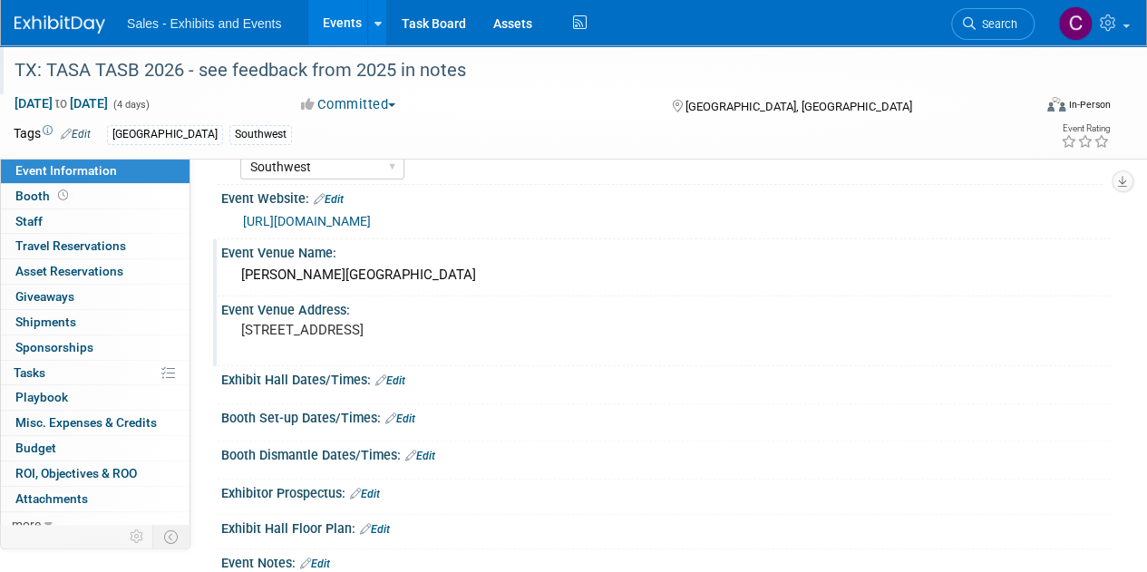
scroll to position [306, 0]
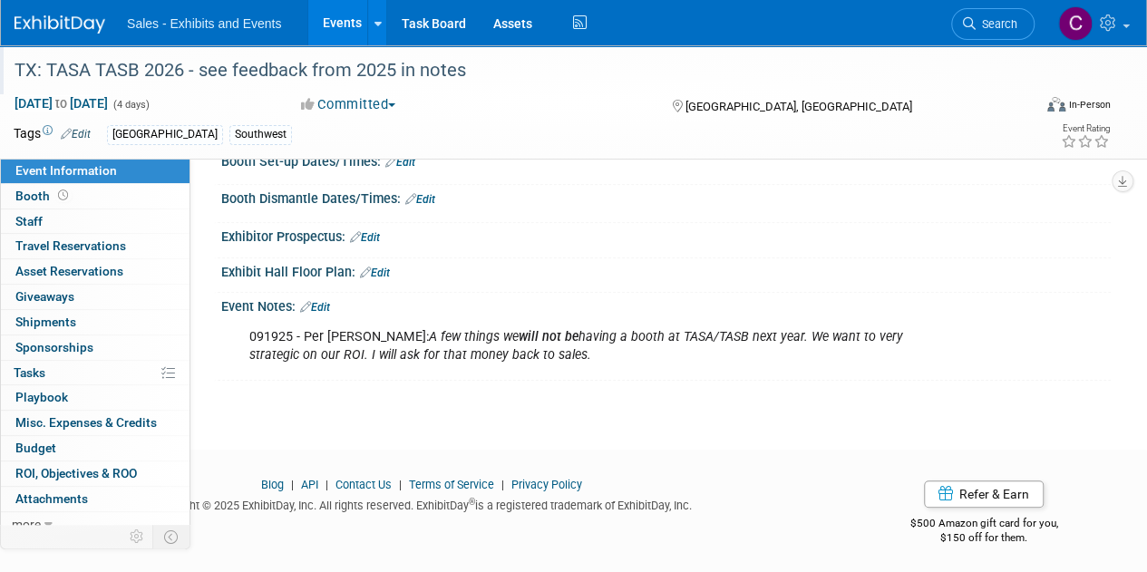
click at [390, 107] on button "Committed" at bounding box center [349, 104] width 108 height 19
click at [379, 162] on link "Considering" at bounding box center [367, 159] width 143 height 25
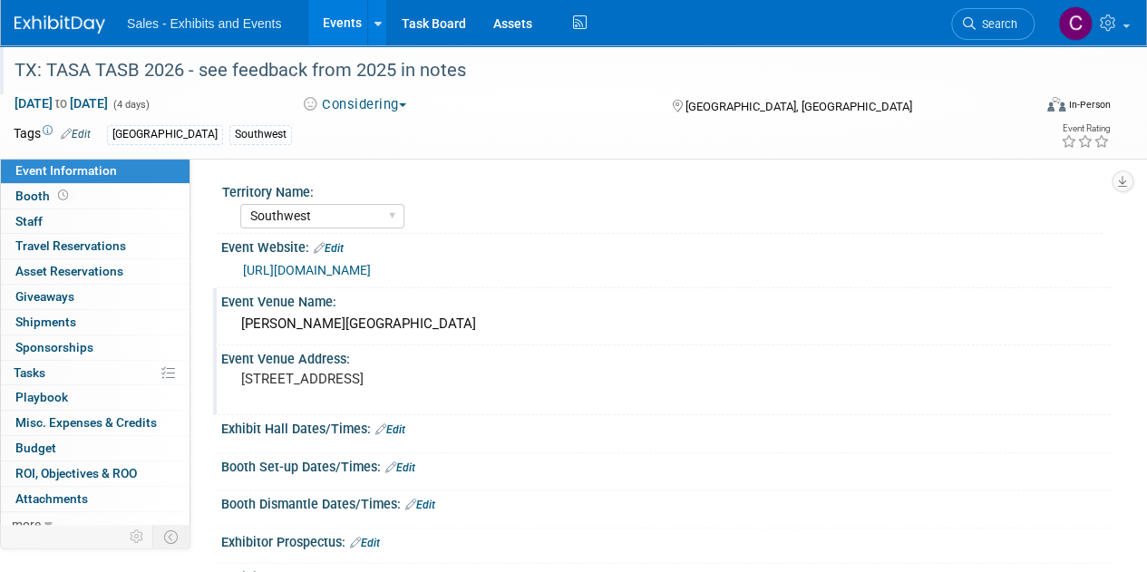
click at [338, 17] on link "Events" at bounding box center [341, 22] width 66 height 45
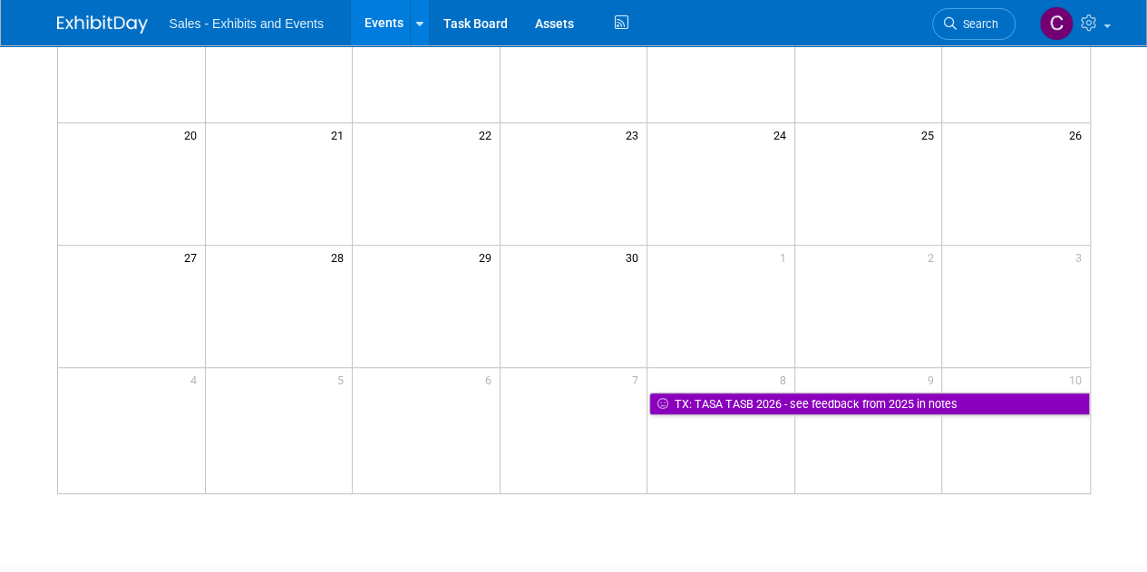
scroll to position [452, 0]
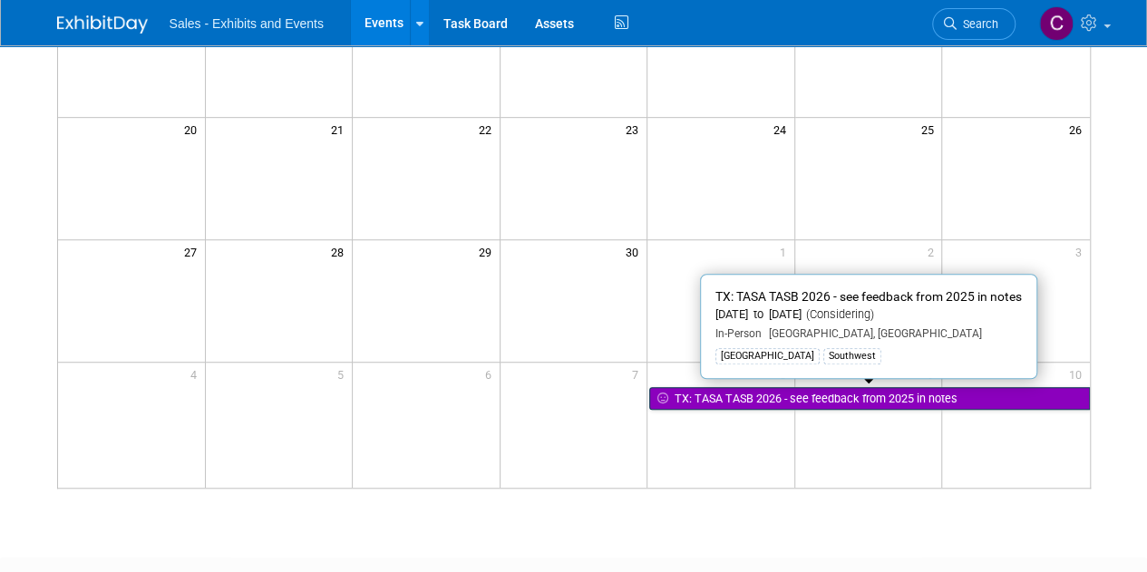
click at [850, 402] on link "TX: TASA TASB 2026 - see feedback from 2025 in notes" at bounding box center [869, 399] width 440 height 24
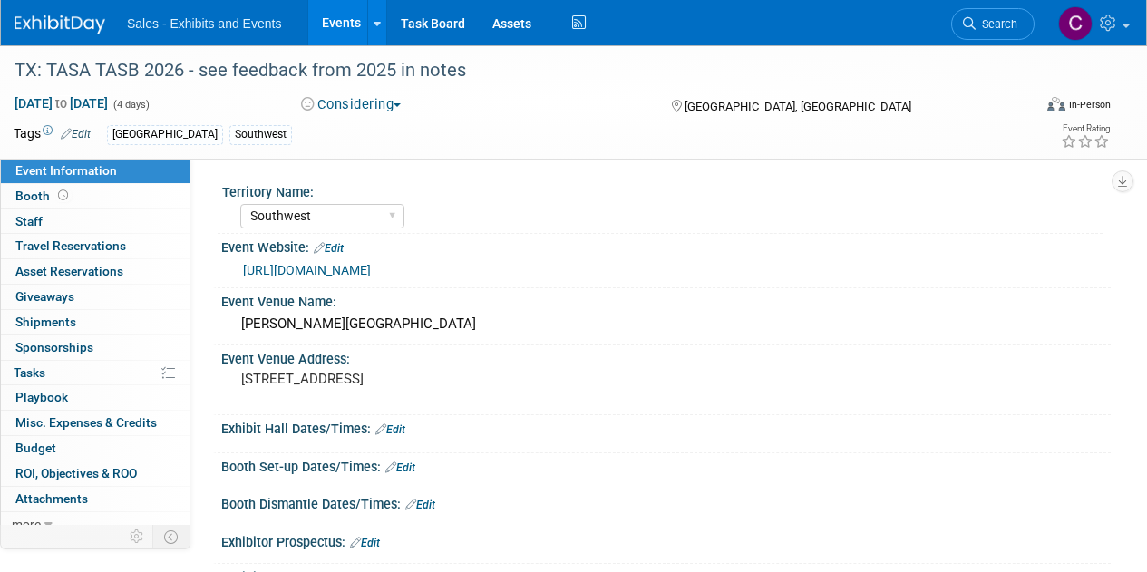
select select "Southwest"
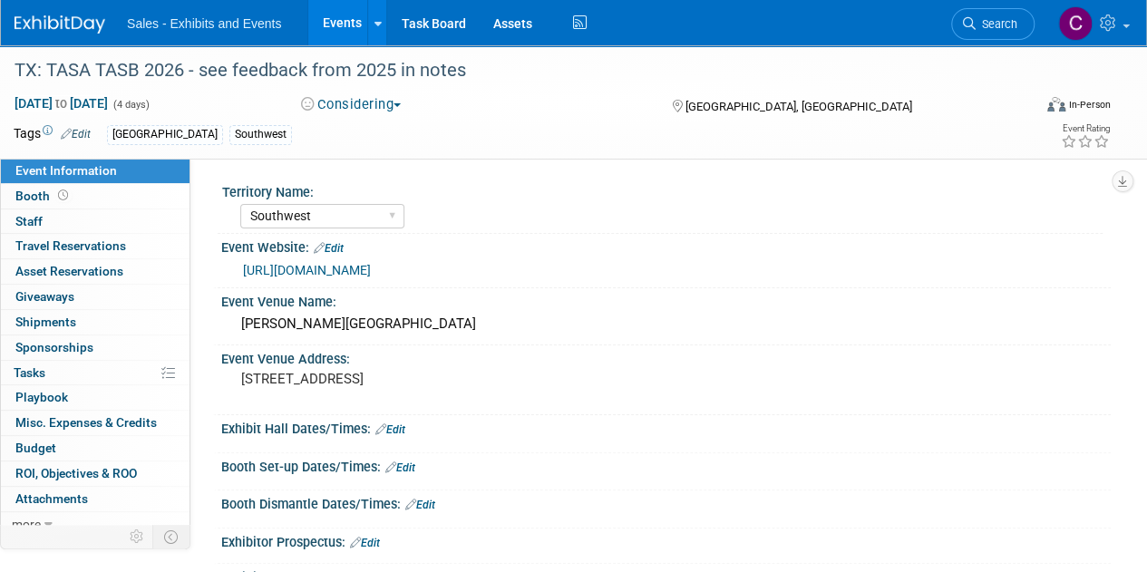
click at [337, 28] on link "Events" at bounding box center [341, 22] width 66 height 45
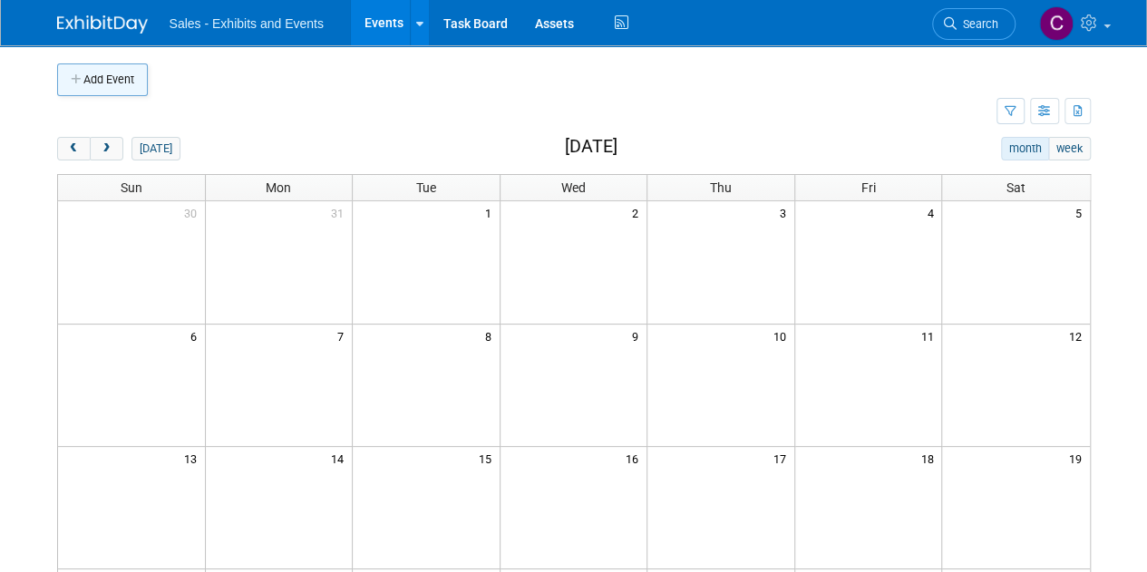
click at [118, 90] on button "Add Event" at bounding box center [102, 79] width 91 height 33
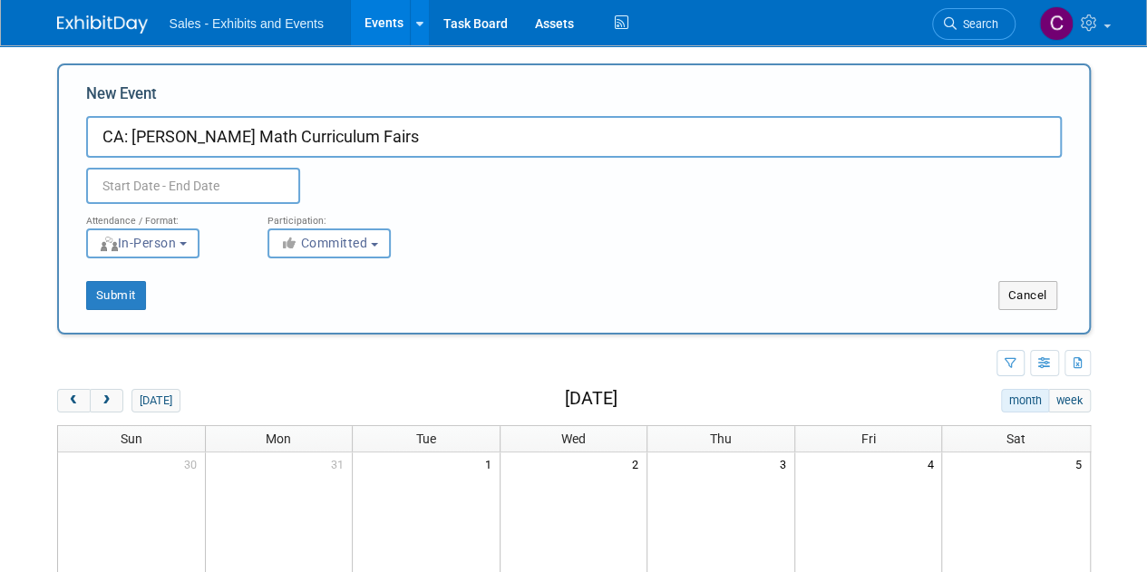
type input "CA: [PERSON_NAME] Math Curriculum Fairs"
click at [122, 187] on input "text" at bounding box center [193, 186] width 214 height 36
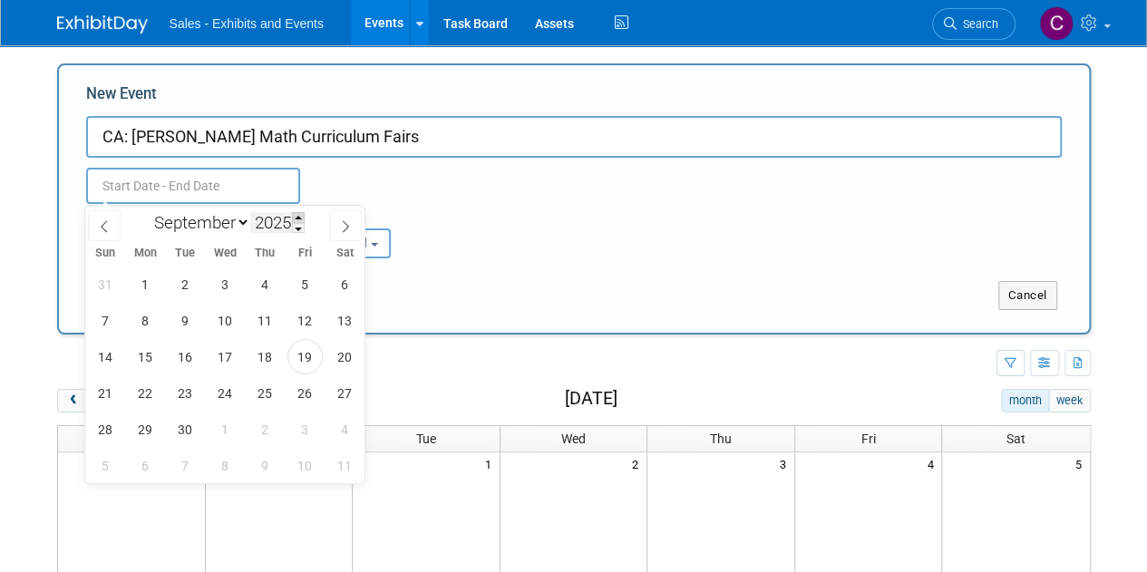
click at [299, 219] on span at bounding box center [298, 217] width 13 height 11
type input "2026"
click at [228, 225] on select "January February March April May June July August September October November De…" at bounding box center [198, 222] width 104 height 23
select select "2"
click at [146, 211] on select "January February March April May June July August September October November De…" at bounding box center [198, 222] width 104 height 23
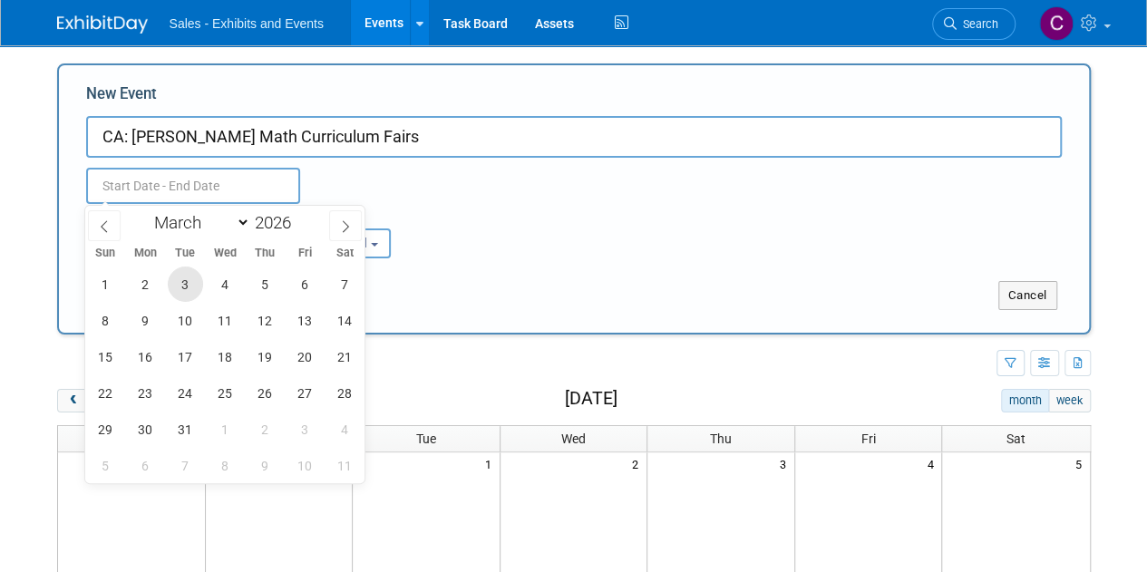
click at [188, 288] on span "3" at bounding box center [185, 284] width 35 height 35
click at [294, 285] on span "6" at bounding box center [304, 284] width 35 height 35
type input "[DATE] to [DATE]"
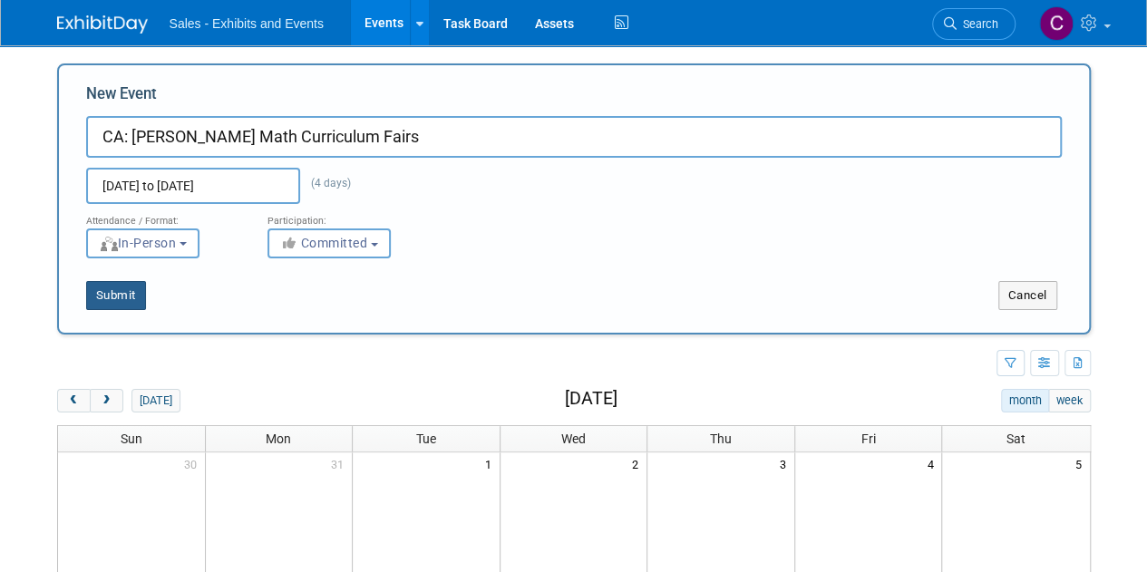
click at [134, 297] on button "Submit" at bounding box center [116, 295] width 60 height 29
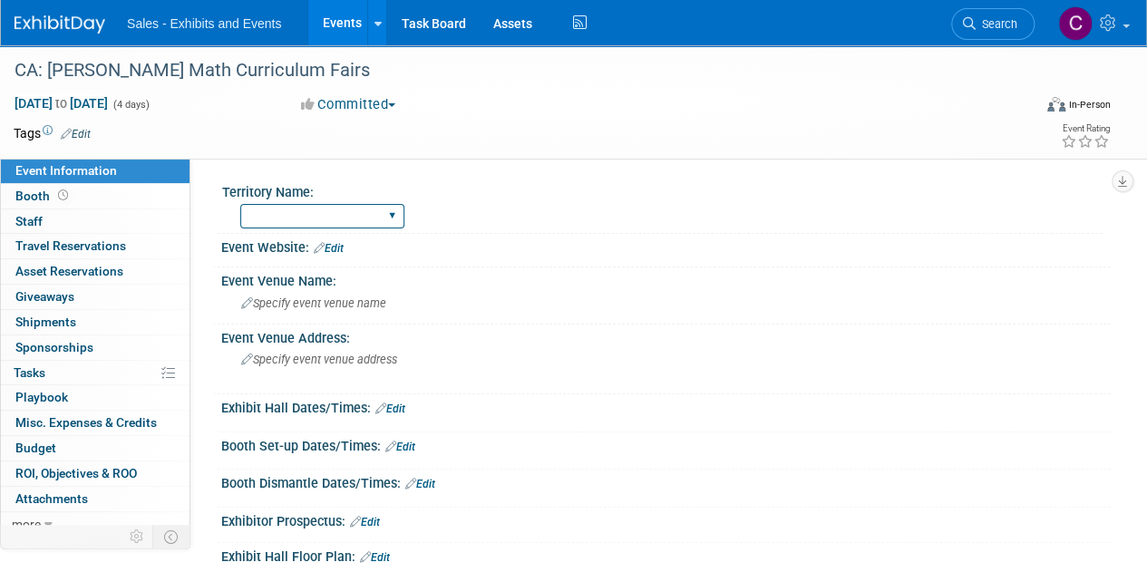
click at [345, 208] on select "Atlantic Southeast Central Southwest Pacific Mountain National Strategic Partne…" at bounding box center [322, 216] width 164 height 24
click at [240, 204] on select "Atlantic Southeast Central Southwest Pacific Mountain National Strategic Partne…" at bounding box center [322, 216] width 164 height 24
click at [334, 221] on select "Atlantic Southeast Central Southwest Pacific Mountain National Strategic Partne…" at bounding box center [322, 216] width 164 height 24
select select "Pacific"
click at [240, 204] on select "Atlantic Southeast Central Southwest Pacific Mountain National Strategic Partne…" at bounding box center [322, 216] width 164 height 24
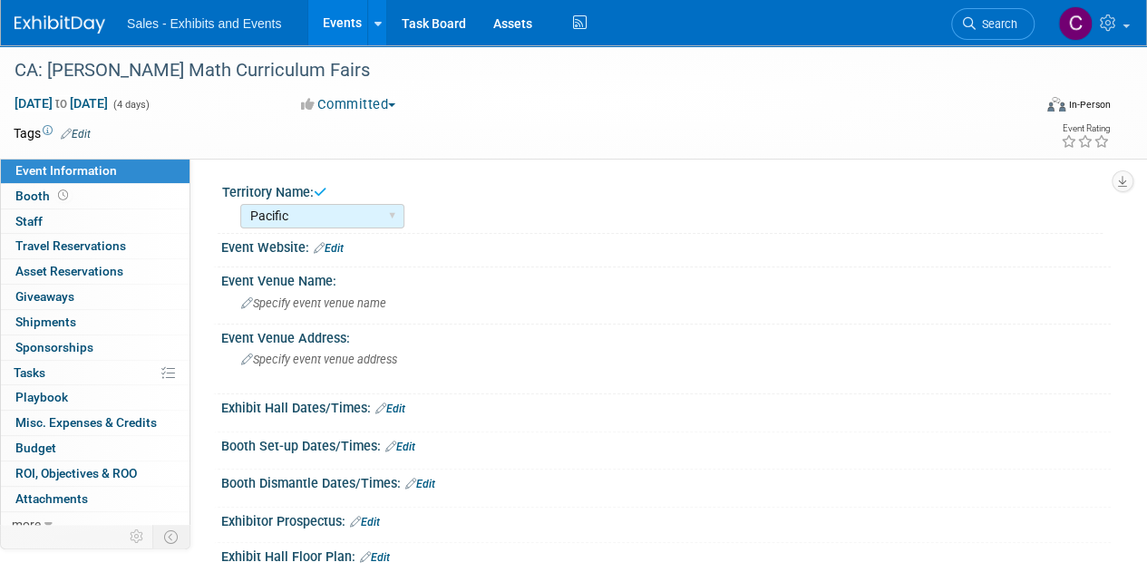
click at [83, 135] on link "Edit" at bounding box center [76, 134] width 30 height 13
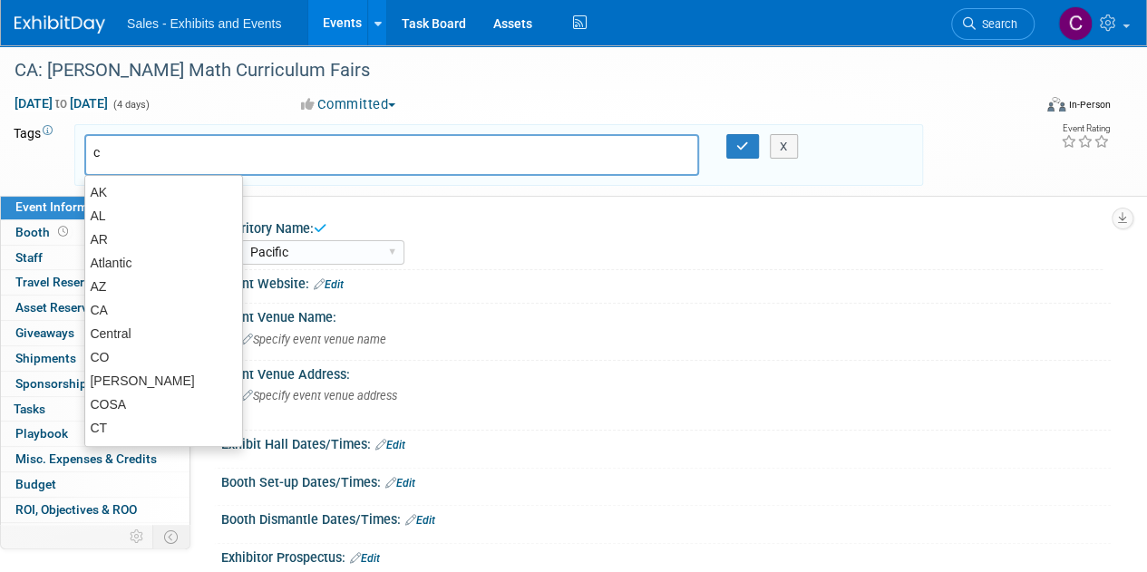
type input "ca"
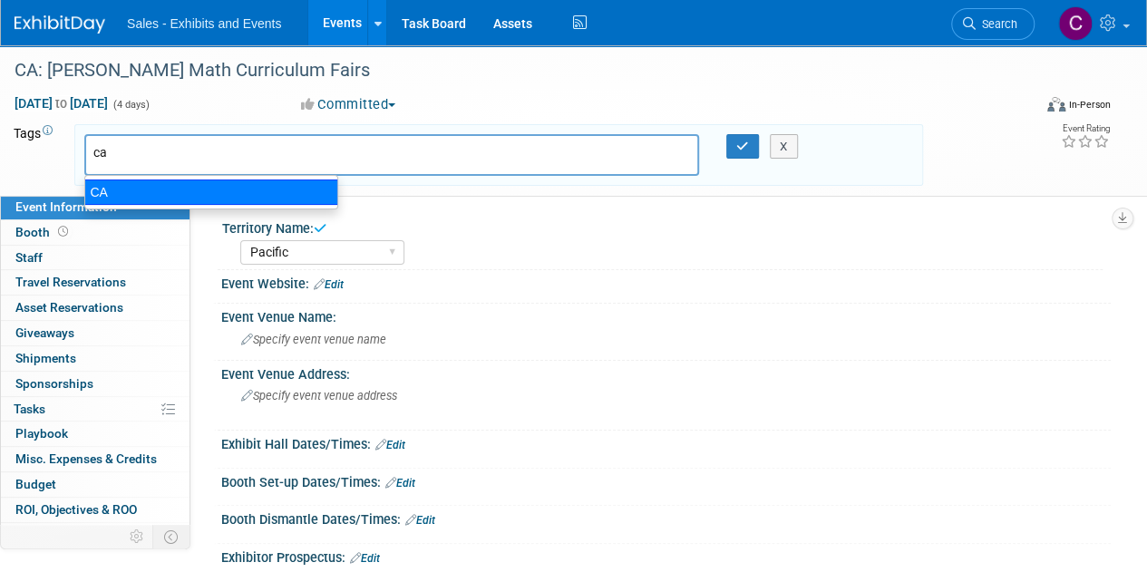
click at [96, 196] on div "CA" at bounding box center [211, 192] width 254 height 25
type input "CA"
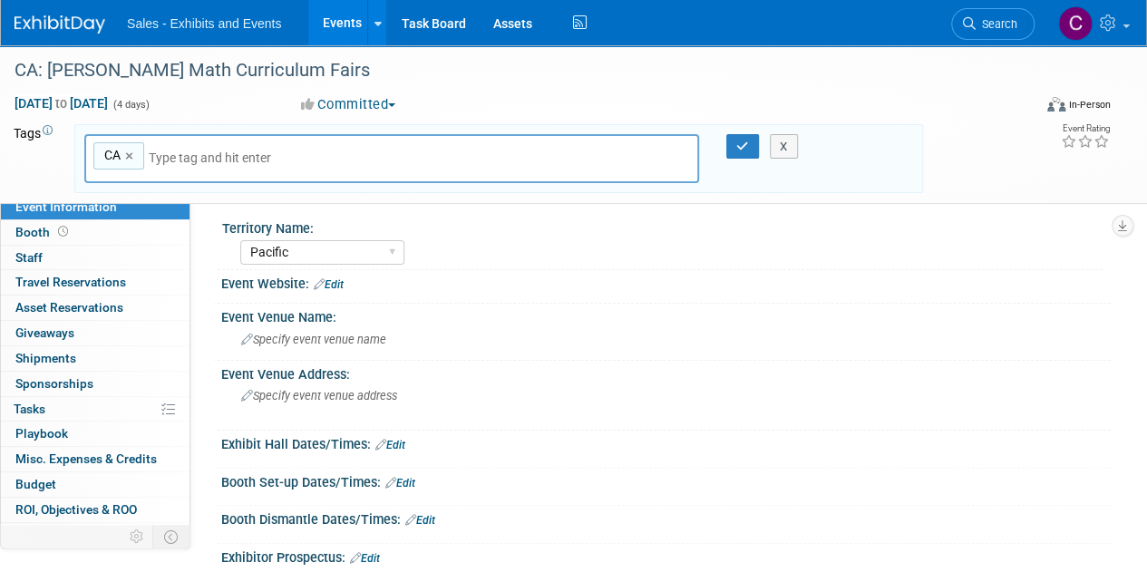
type input "p"
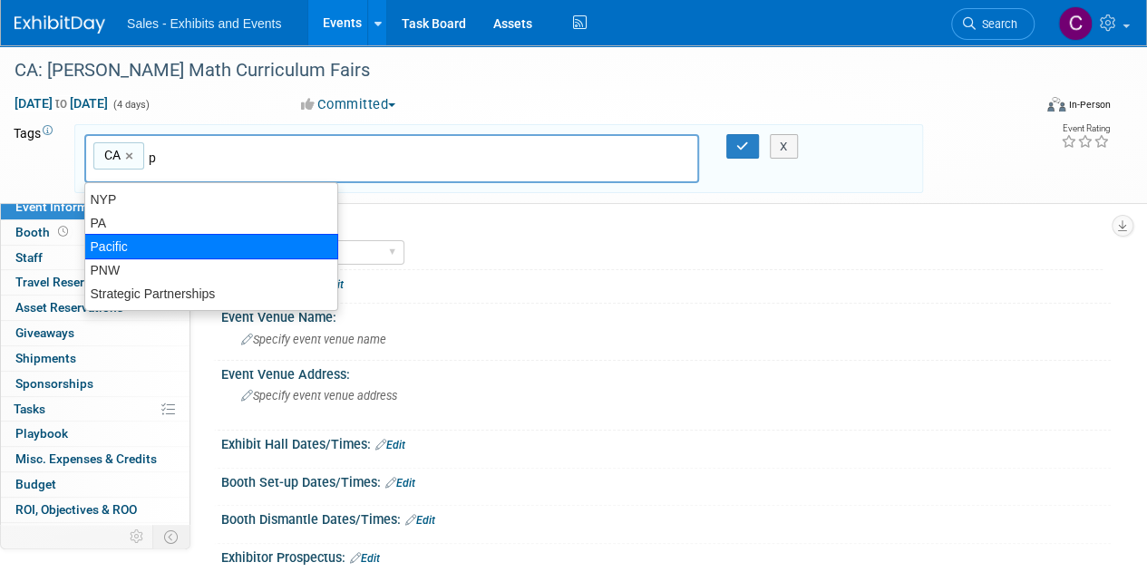
click at [110, 240] on div "Pacific" at bounding box center [211, 246] width 254 height 25
type input "CA, [GEOGRAPHIC_DATA]"
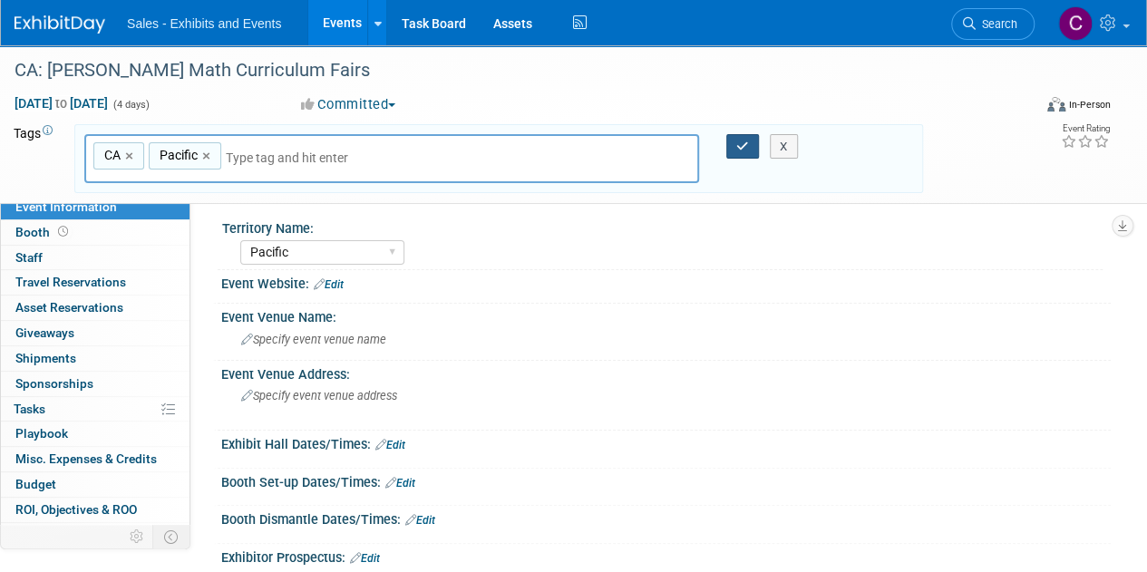
click at [733, 149] on button "button" at bounding box center [742, 146] width 33 height 25
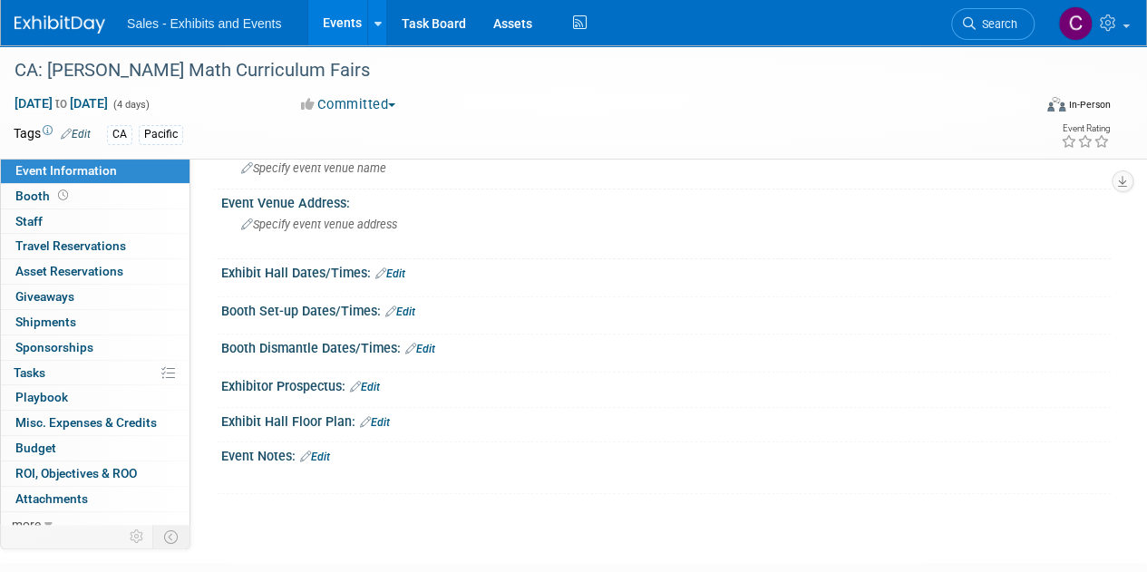
scroll to position [232, 0]
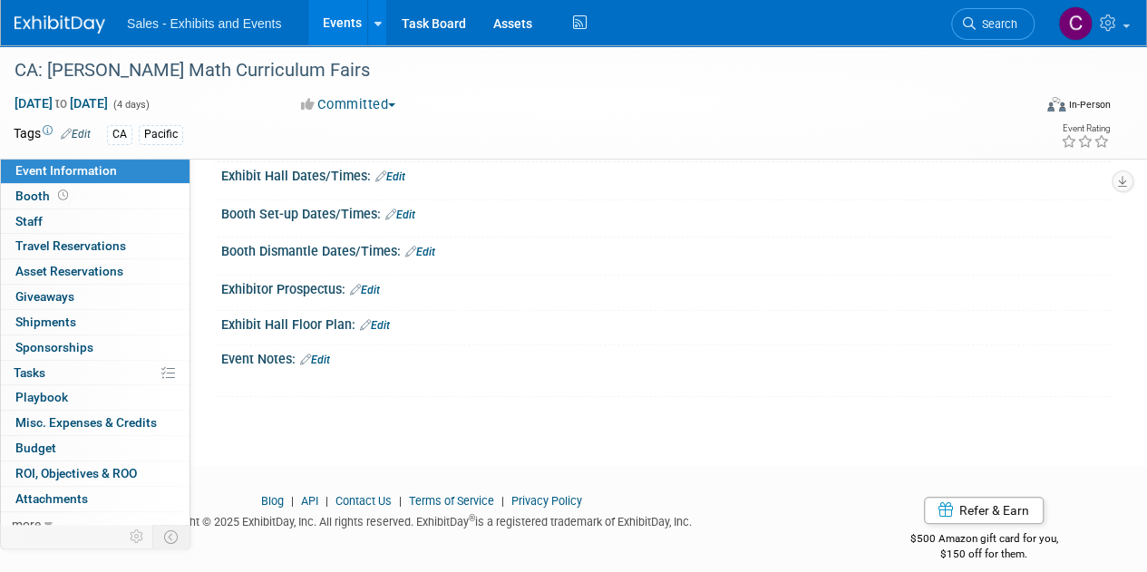
click at [328, 356] on link "Edit" at bounding box center [315, 360] width 30 height 13
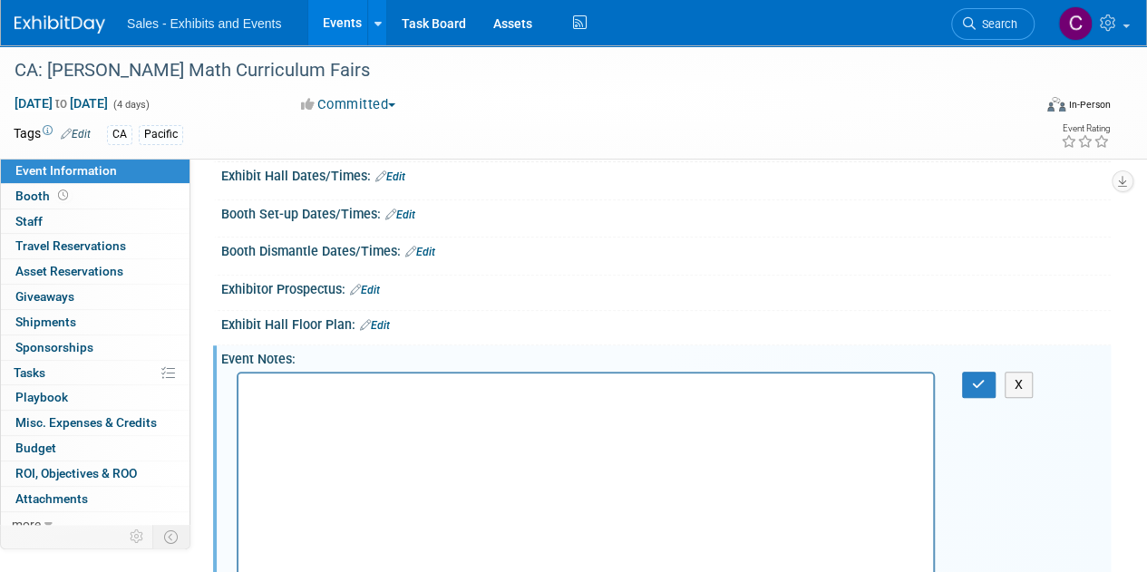
scroll to position [602, 0]
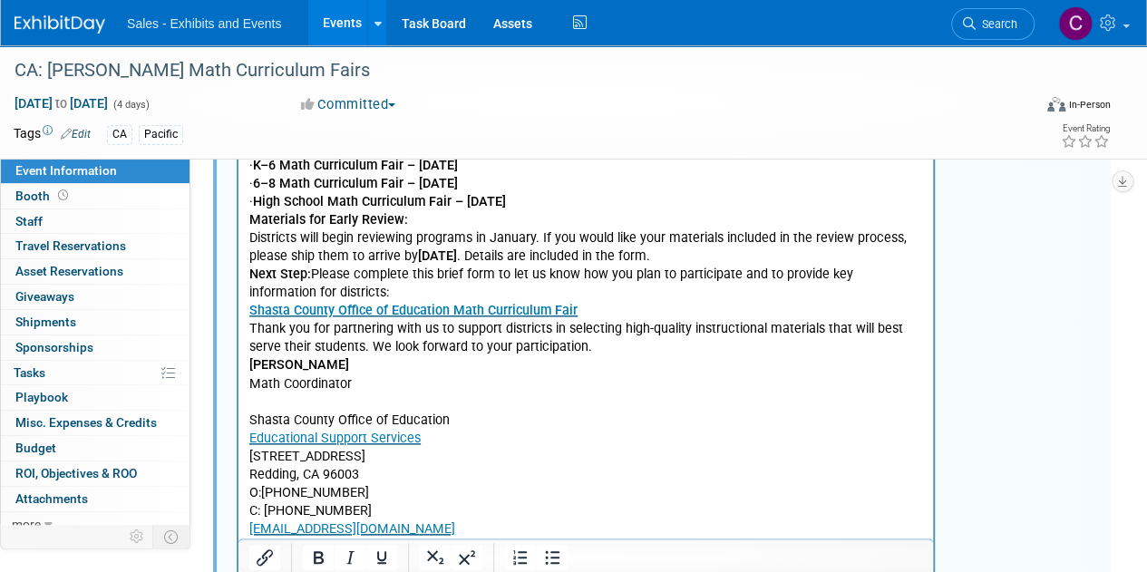
click at [597, 208] on p "· High School Math Curriculum Fair – [DATE]" at bounding box center [586, 201] width 674 height 18
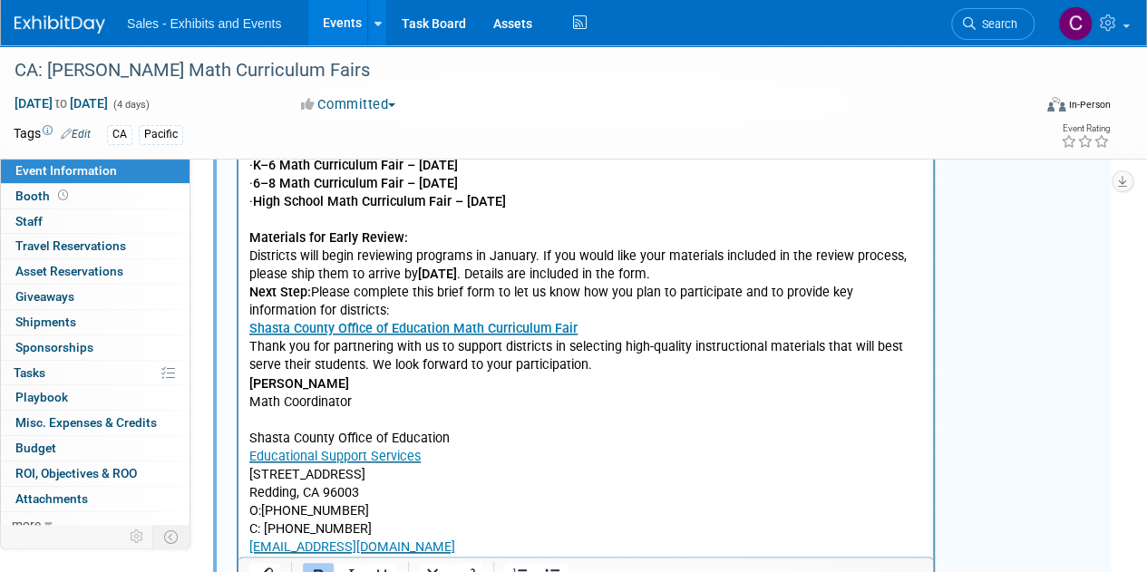
click at [336, 305] on p "Next Step: Please complete this brief form to let us know how you plan to parti…" at bounding box center [586, 310] width 674 height 54
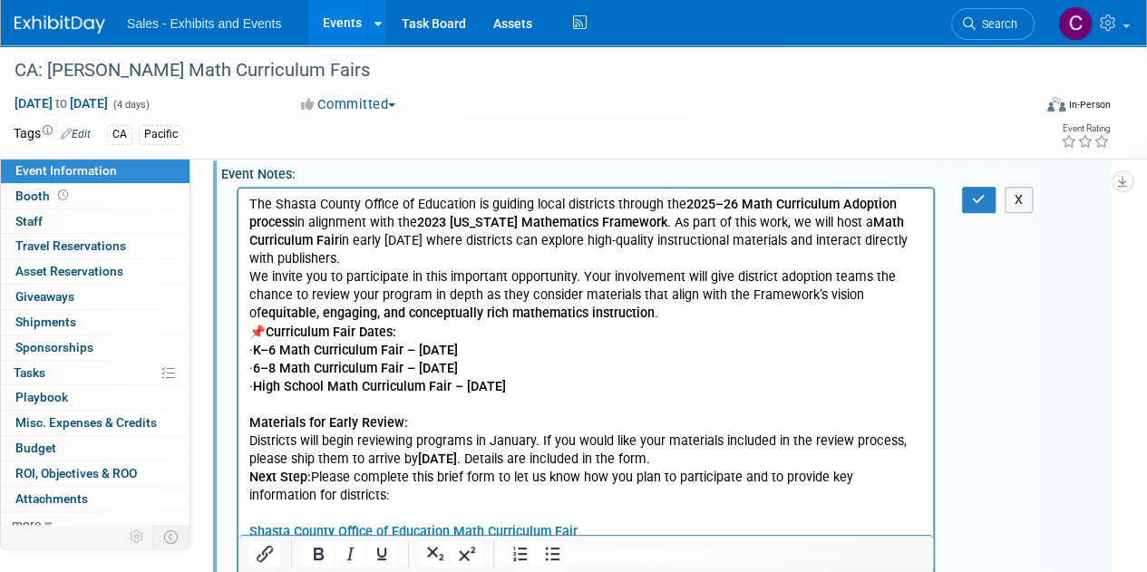
scroll to position [395, 0]
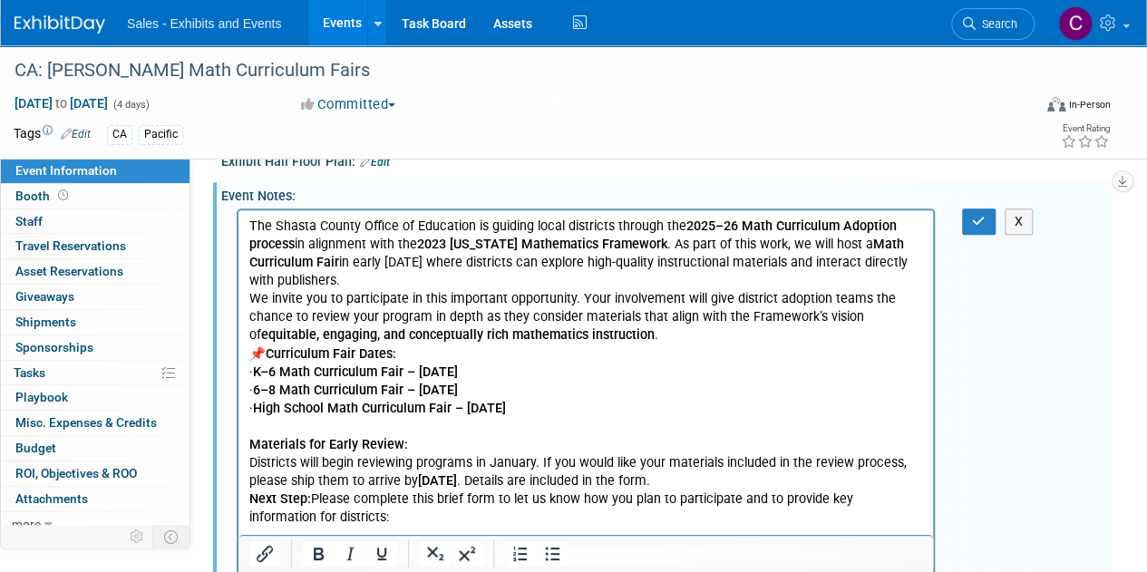
click at [688, 335] on p "We invite you to participate in this important opportunity. Your involvement wi…" at bounding box center [586, 316] width 674 height 54
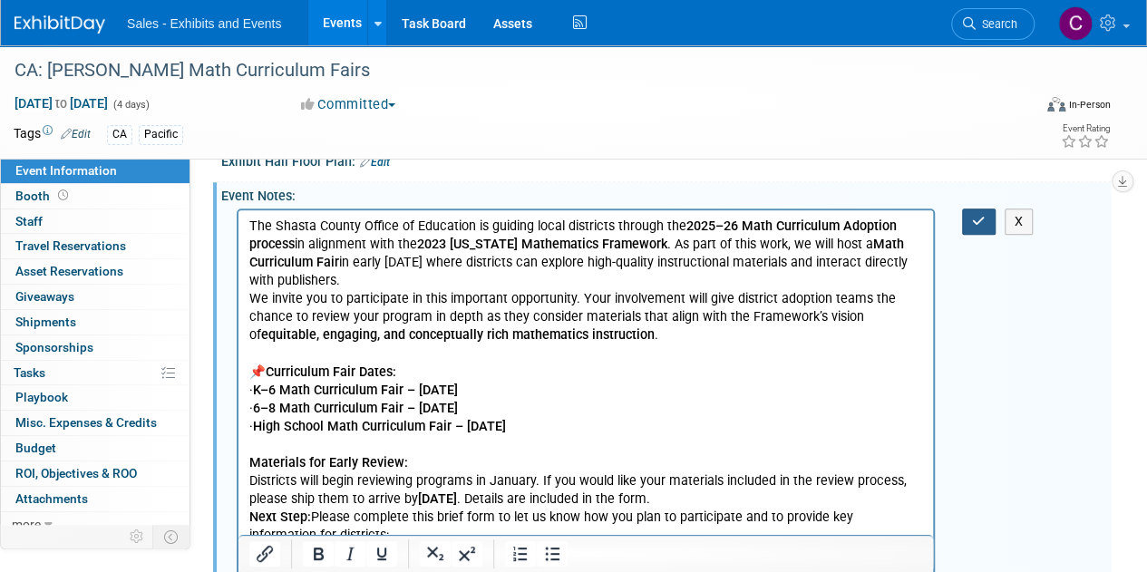
drag, startPoint x: 975, startPoint y: 213, endPoint x: 689, endPoint y: 26, distance: 341.3
click at [975, 215] on icon "button" at bounding box center [979, 221] width 14 height 13
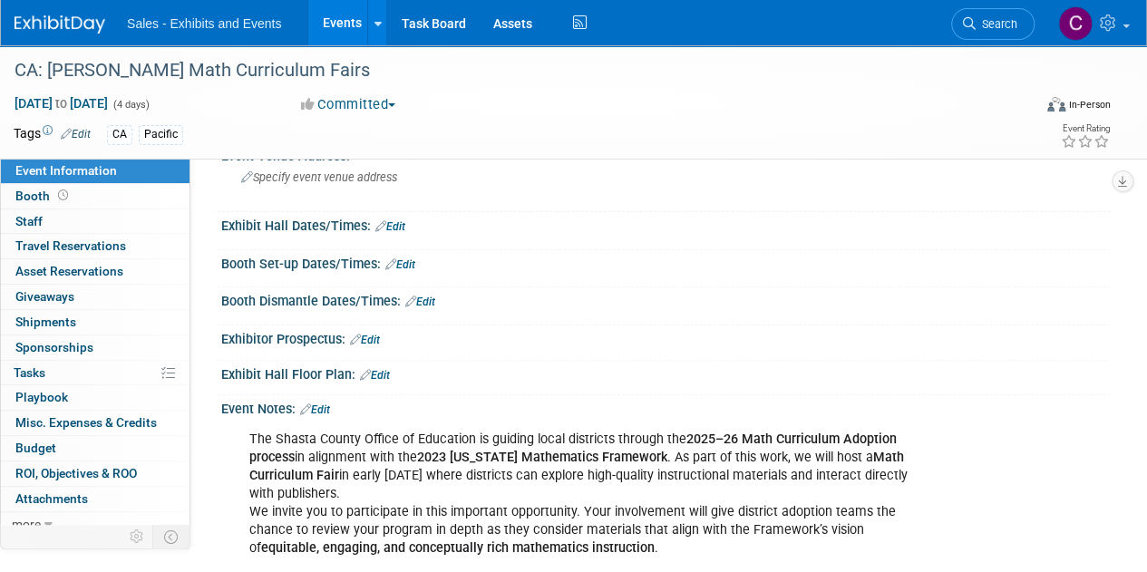
scroll to position [310, 0]
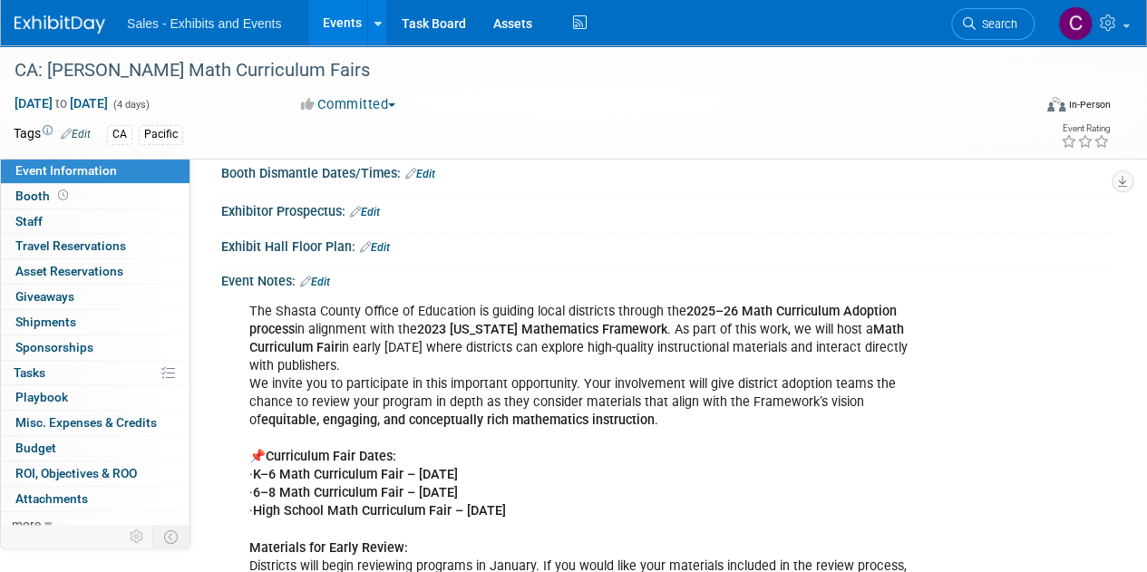
click at [310, 276] on icon at bounding box center [305, 282] width 11 height 12
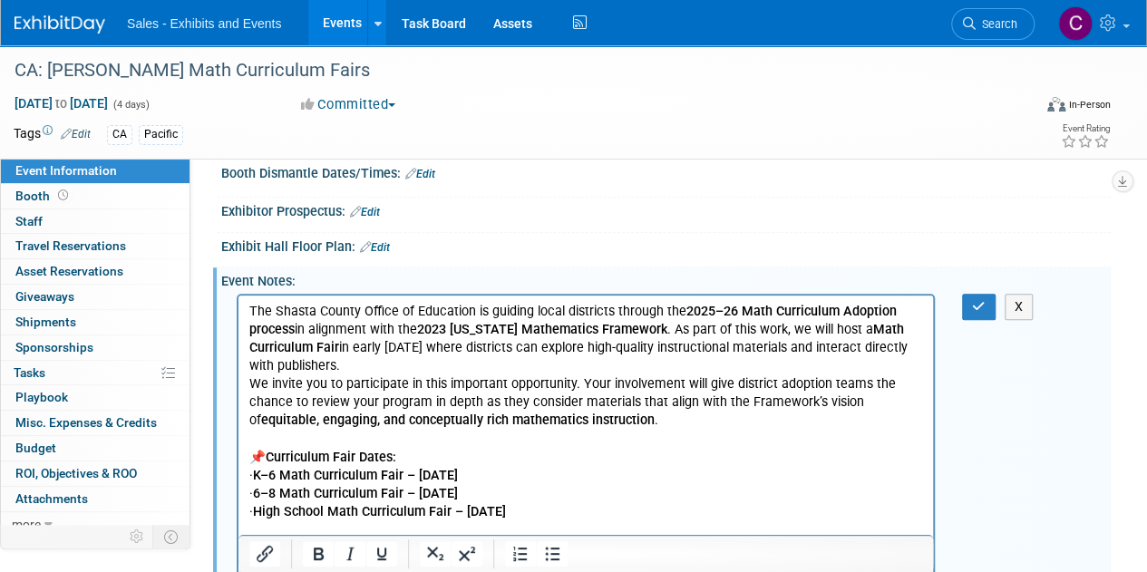
scroll to position [0, 0]
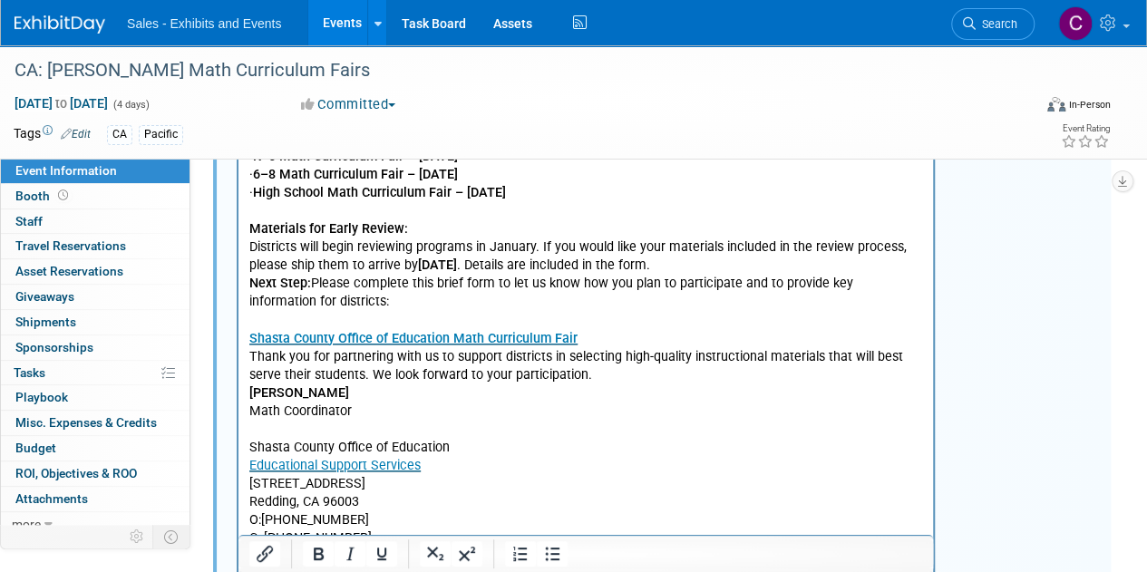
scroll to position [659, 0]
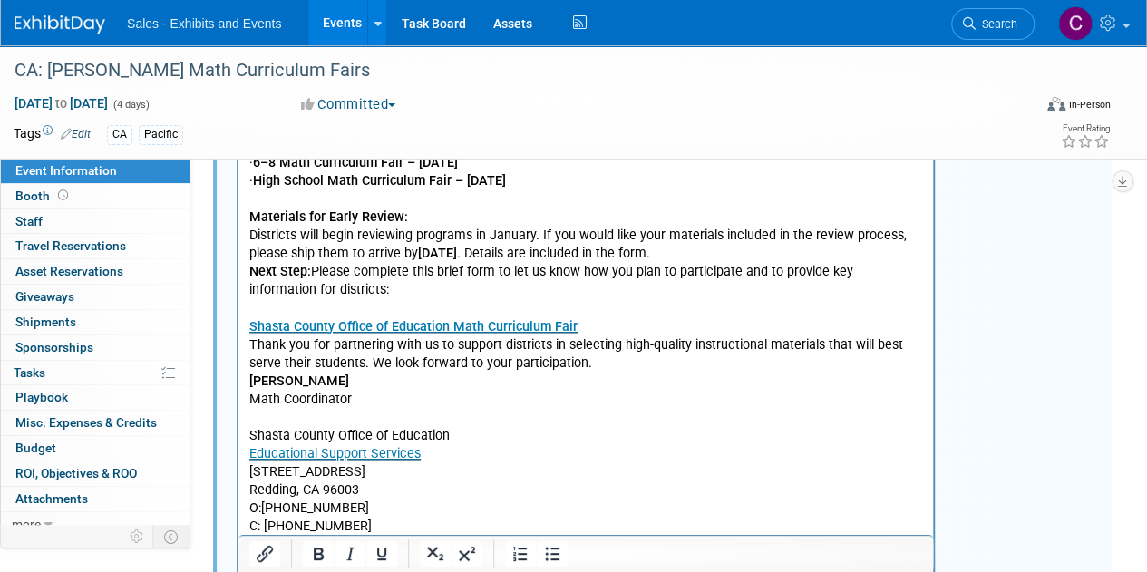
click at [254, 342] on p "We invite you to participate in this important opportunity. Your involvement wi…" at bounding box center [586, 290] width 674 height 528
click at [248, 341] on html "The Shasta County Office of Education is guiding local districts through the 20…" at bounding box center [586, 250] width 695 height 608
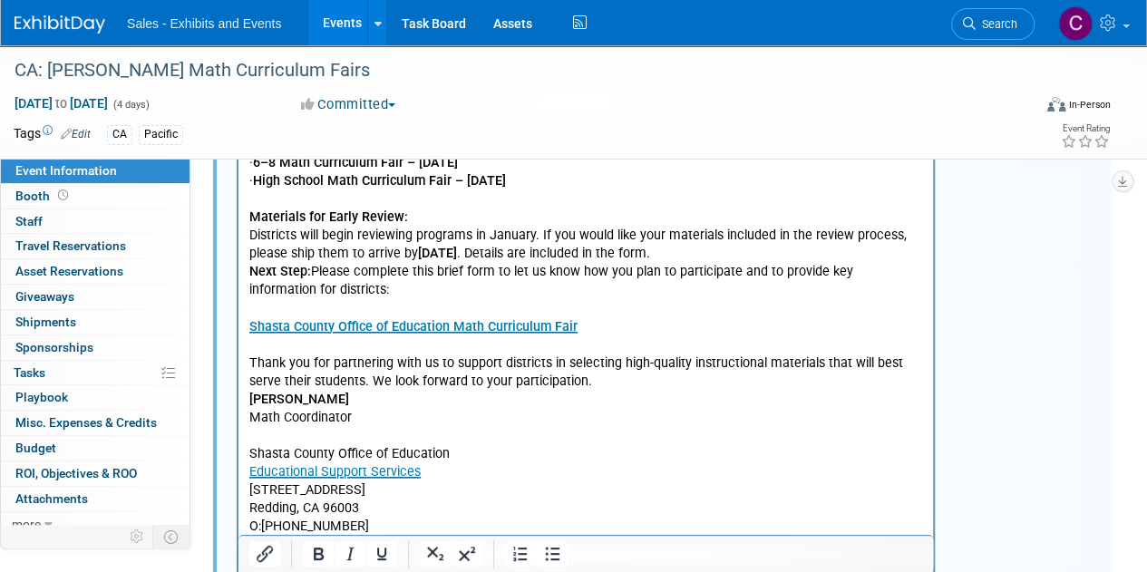
drag, startPoint x: 249, startPoint y: 398, endPoint x: 268, endPoint y: 390, distance: 20.7
click at [249, 398] on b "[PERSON_NAME]" at bounding box center [299, 399] width 100 height 15
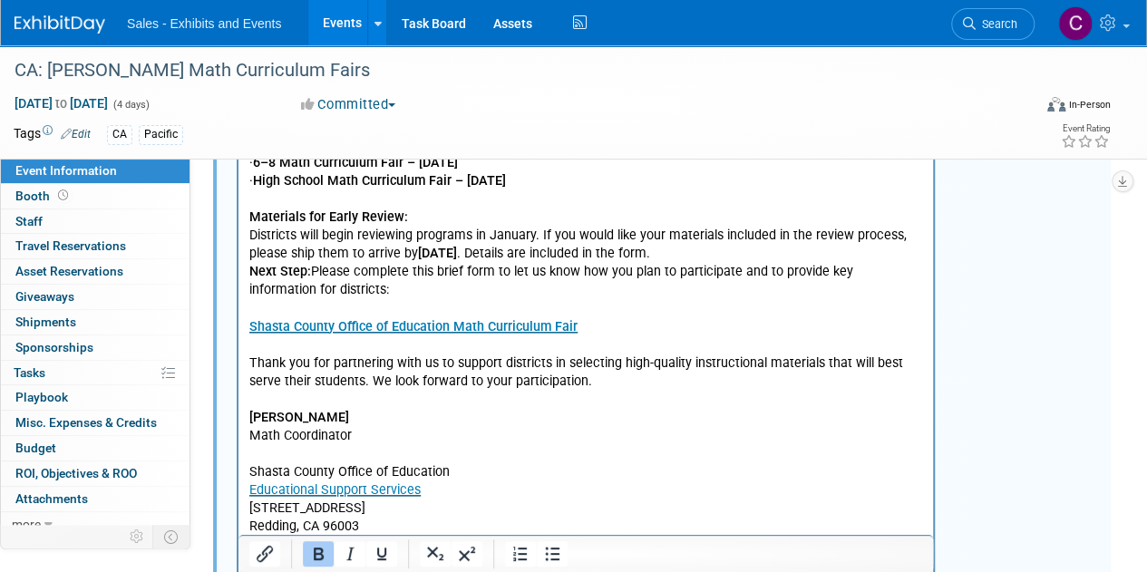
scroll to position [247, 0]
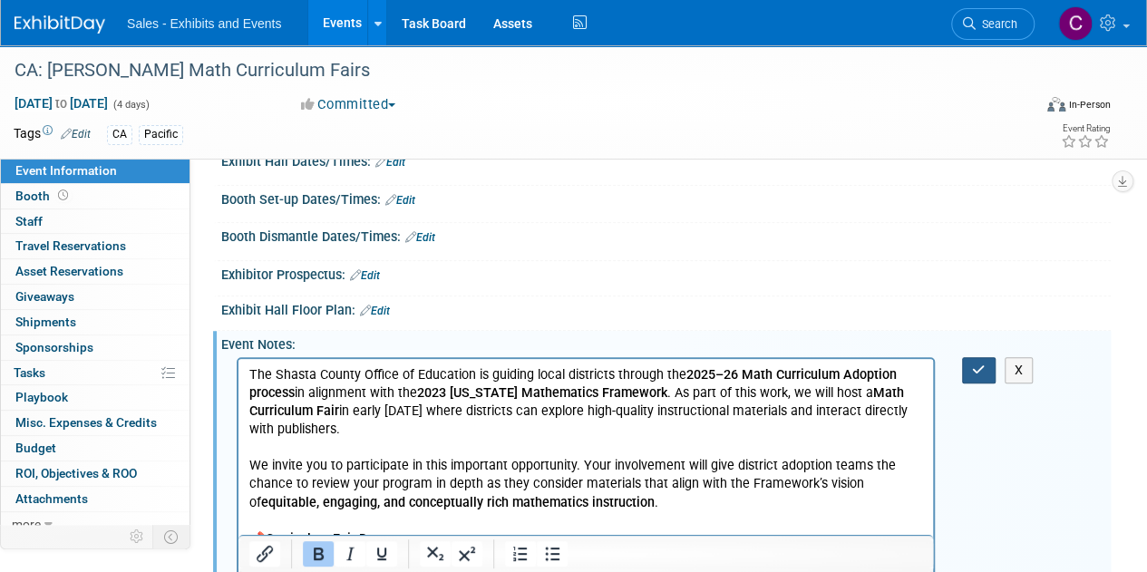
click at [992, 357] on button "button" at bounding box center [979, 370] width 34 height 26
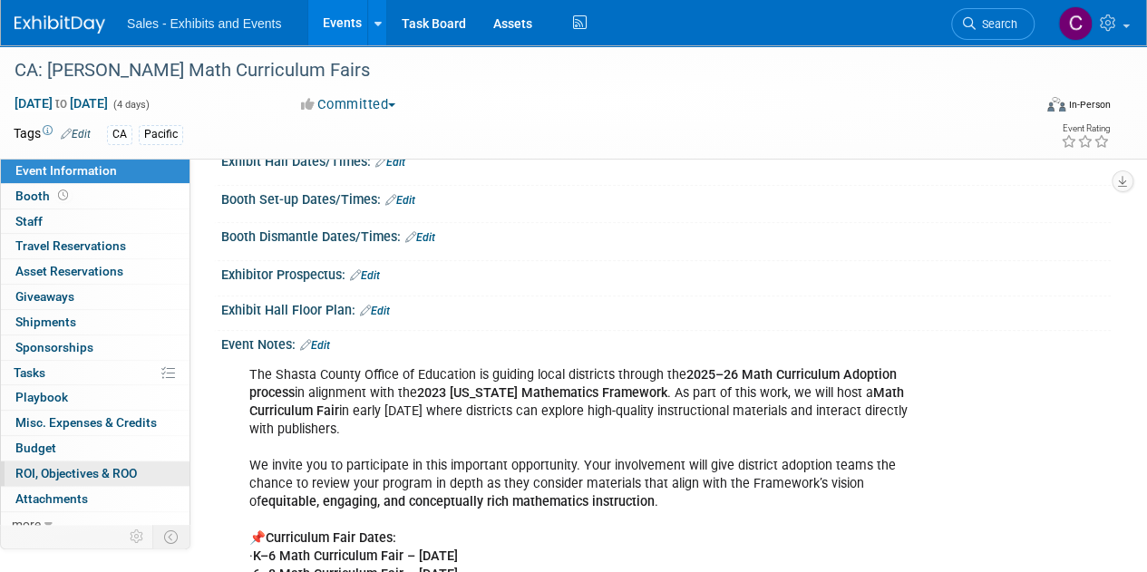
drag, startPoint x: 48, startPoint y: 500, endPoint x: 67, endPoint y: 477, distance: 29.6
click at [48, 500] on span "Attachments 0" at bounding box center [51, 499] width 73 height 15
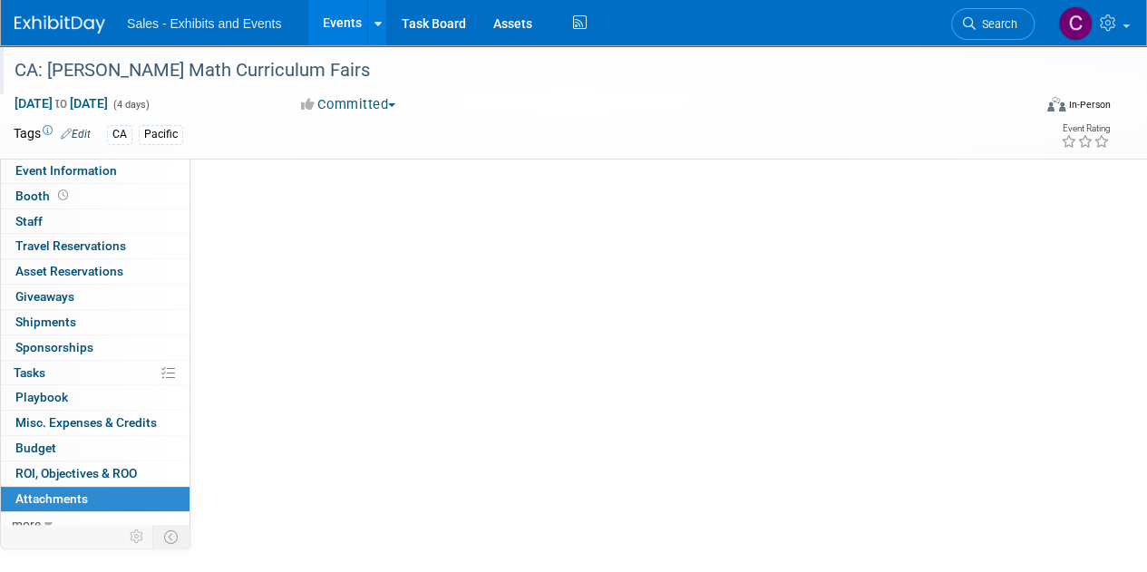
scroll to position [0, 0]
click at [272, 190] on button "Add Attachment" at bounding box center [276, 197] width 116 height 29
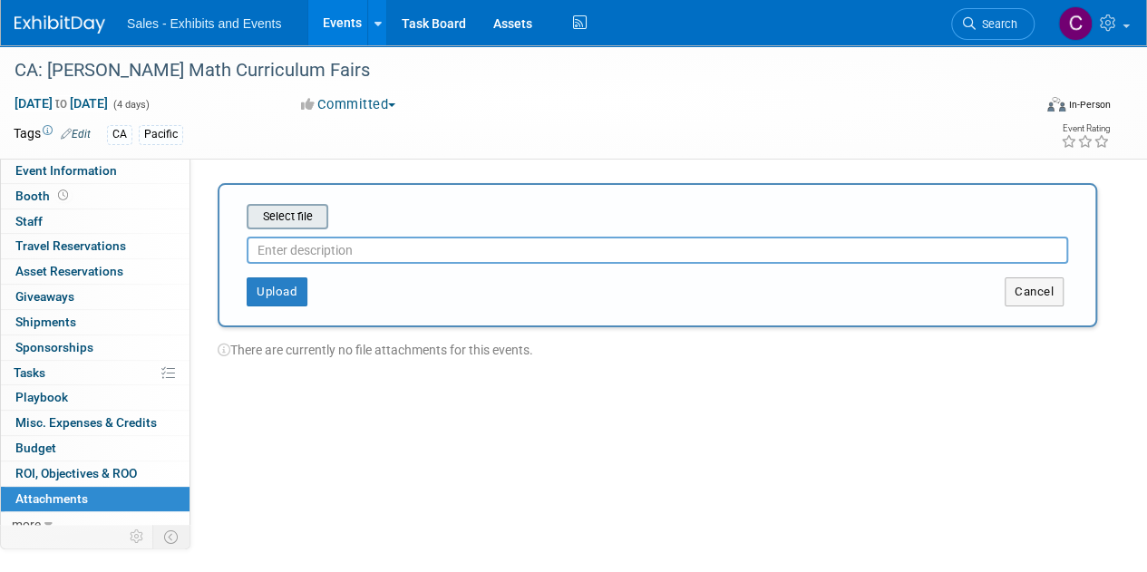
click at [292, 215] on input "file" at bounding box center [219, 217] width 216 height 22
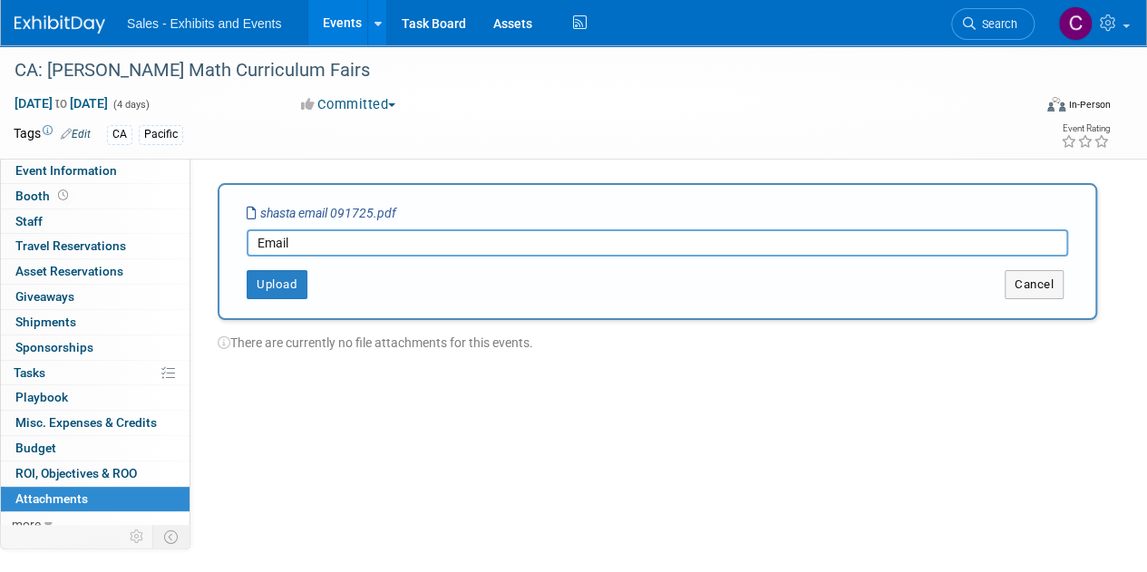
type input "Email"
click at [281, 299] on div "Select file shasta email 091725.pdf Email This is an invoice Upload Cancel" at bounding box center [658, 251] width 880 height 137
click at [281, 282] on button "Upload" at bounding box center [277, 284] width 61 height 29
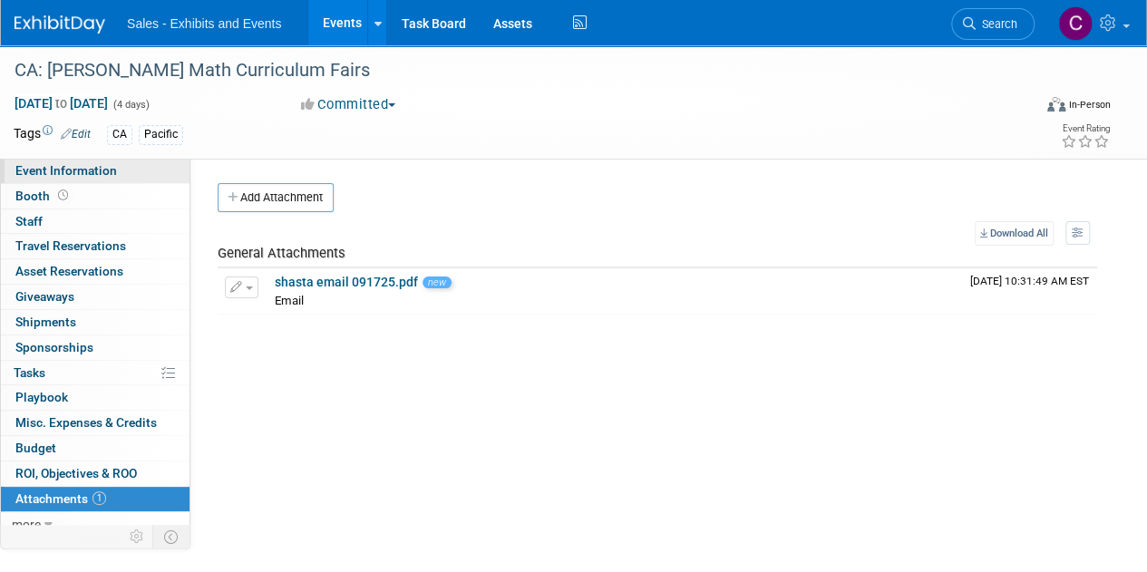
click at [79, 168] on span "Event Information" at bounding box center [66, 170] width 102 height 15
select select "Pacific"
